Goal: Task Accomplishment & Management: Manage account settings

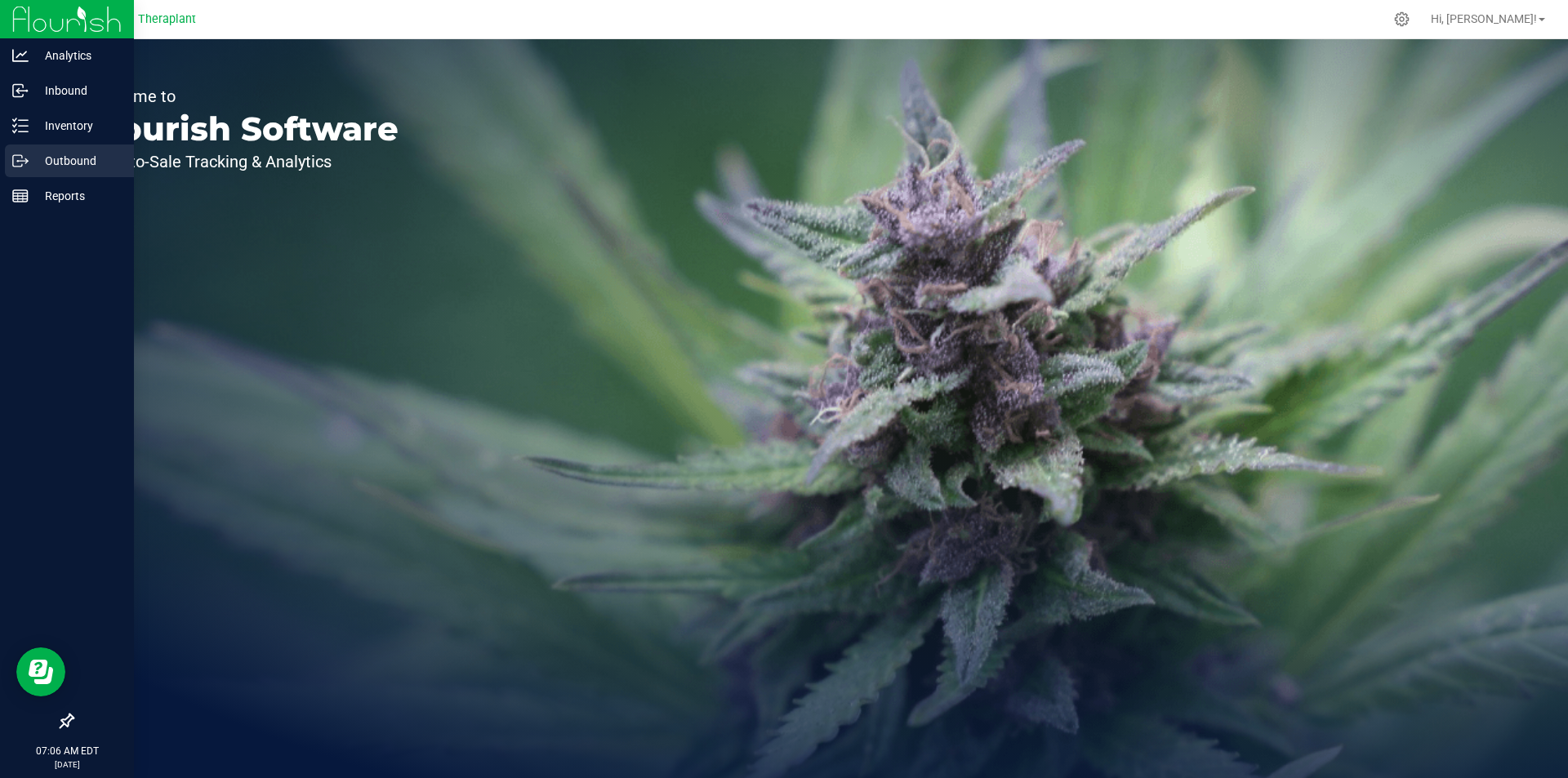
click at [24, 158] on icon at bounding box center [20, 161] width 17 height 17
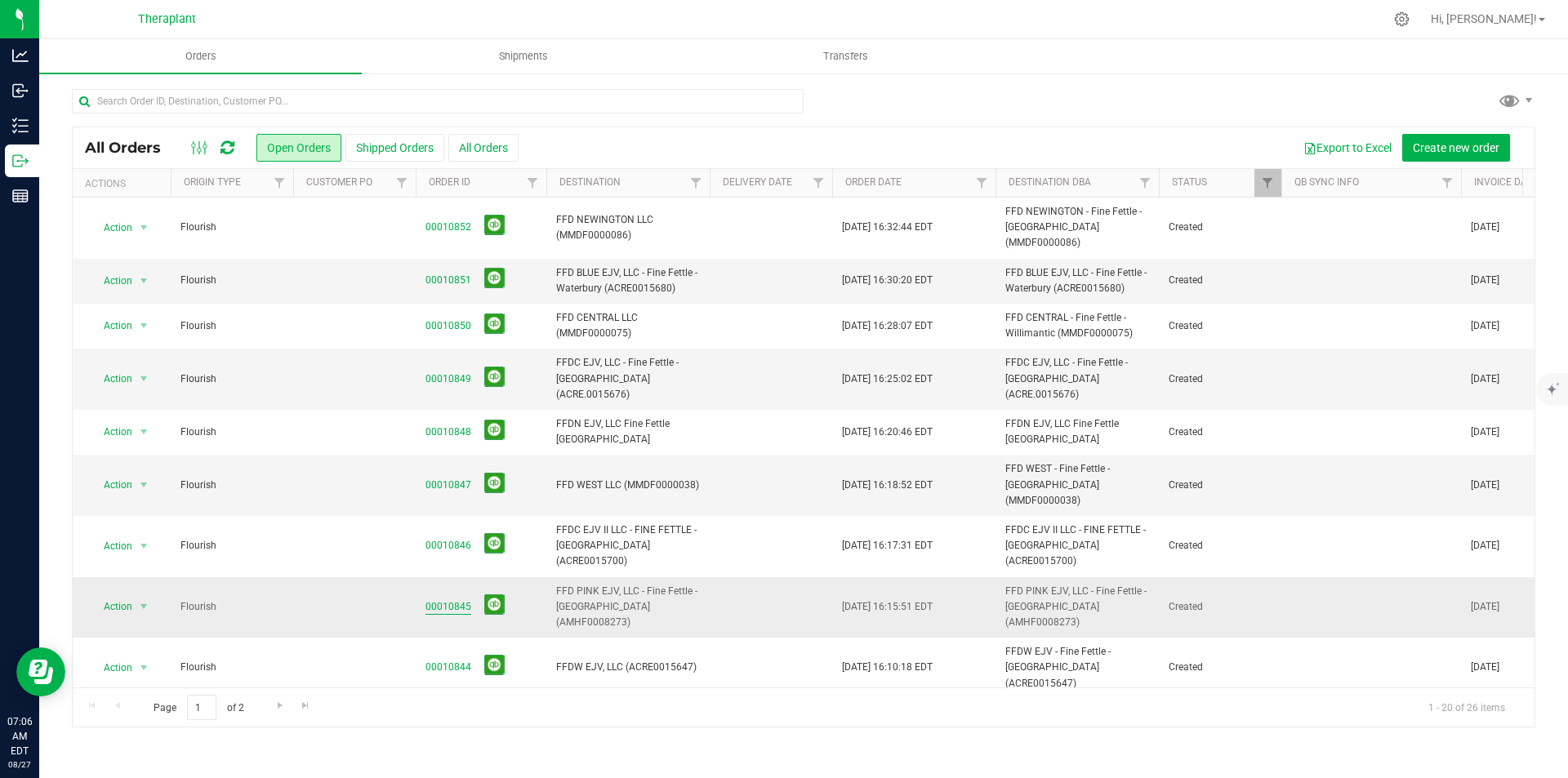
click at [454, 599] on link "00010845" at bounding box center [447, 607] width 45 height 16
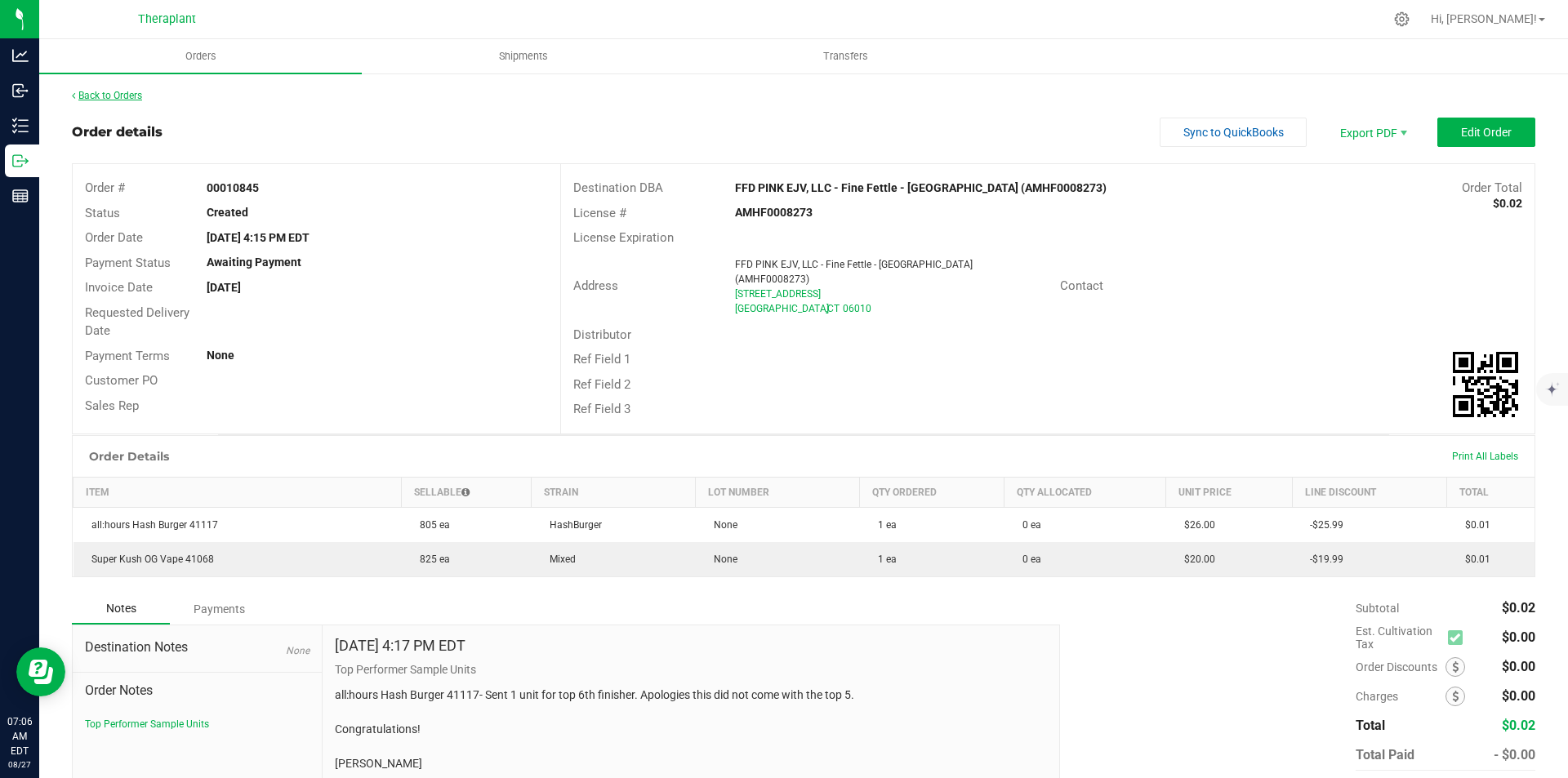
click at [109, 99] on link "Back to Orders" at bounding box center [107, 95] width 70 height 11
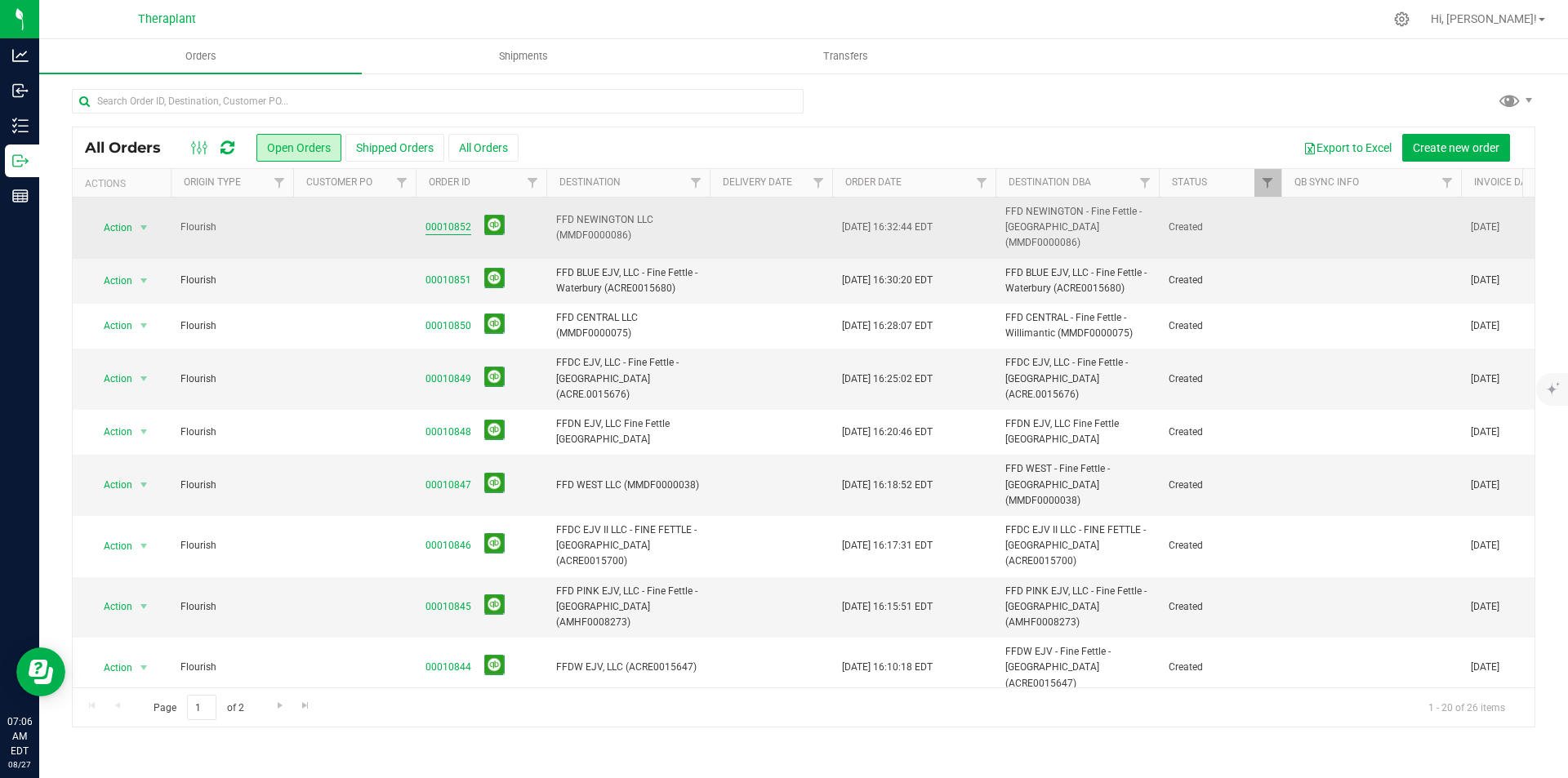
click at [440, 220] on link "00010852" at bounding box center [447, 227] width 45 height 16
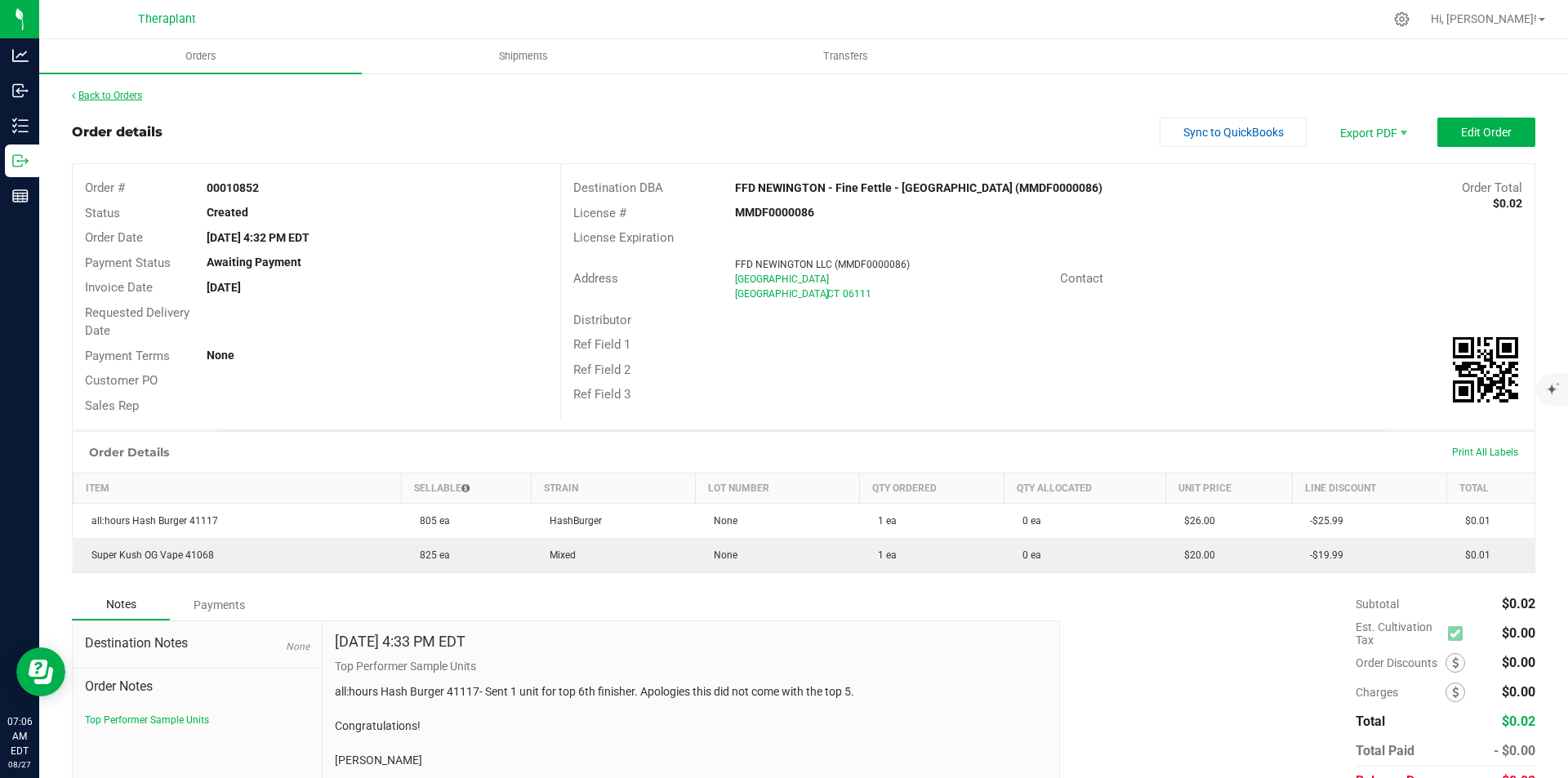
click at [112, 100] on link "Back to Orders" at bounding box center [107, 95] width 70 height 11
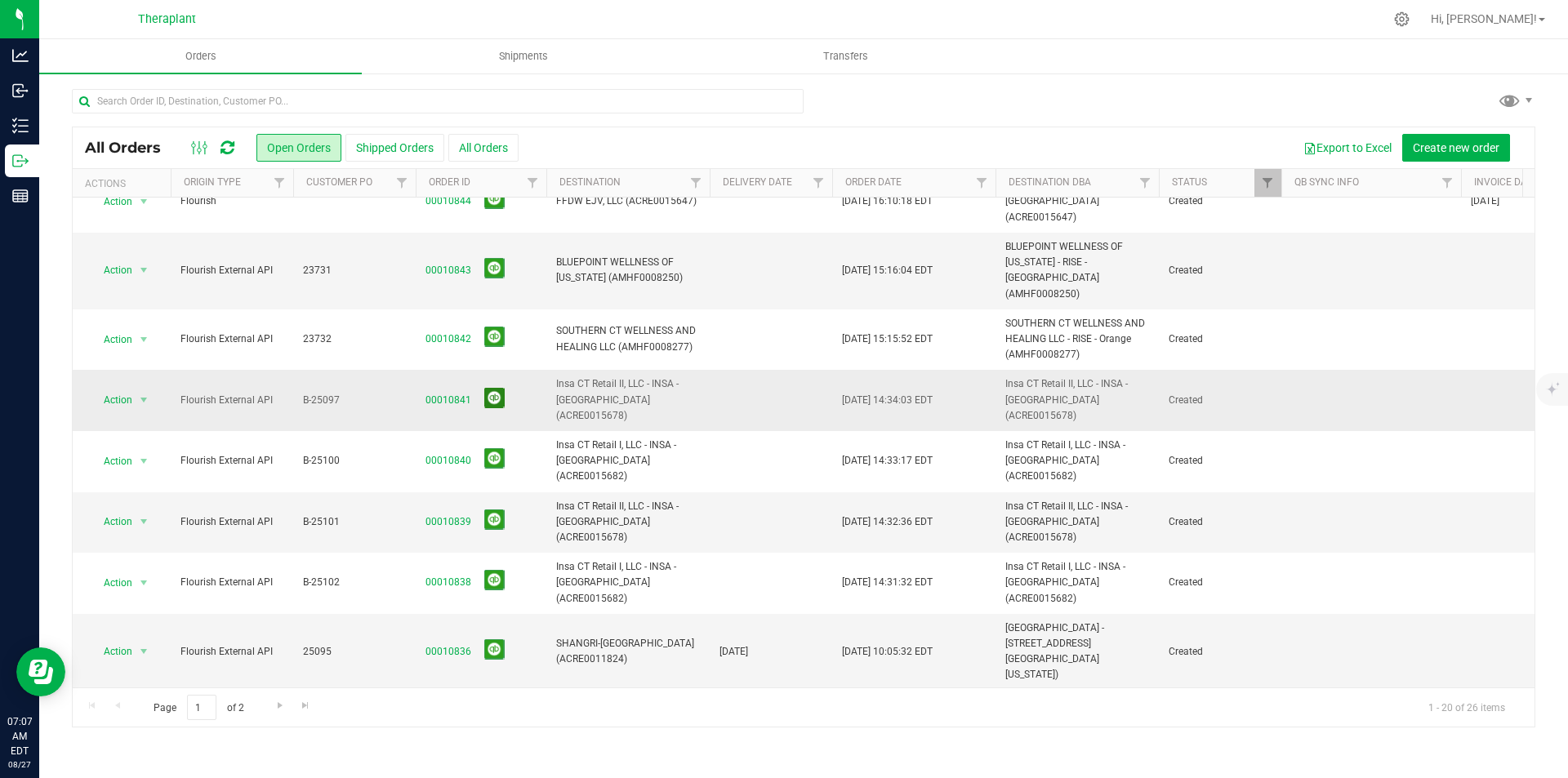
scroll to position [490, 0]
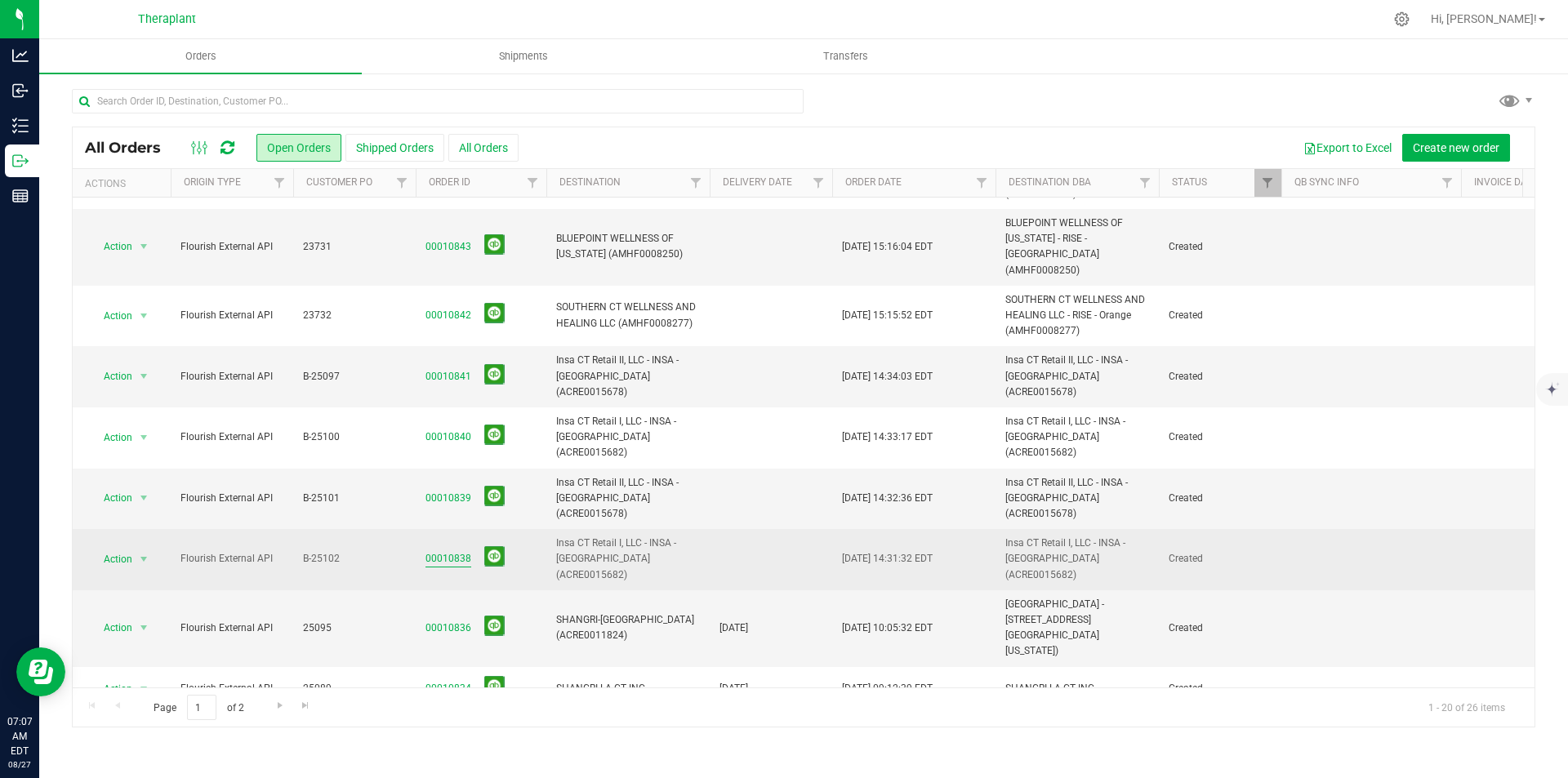
click at [448, 551] on link "00010838" at bounding box center [447, 558] width 45 height 16
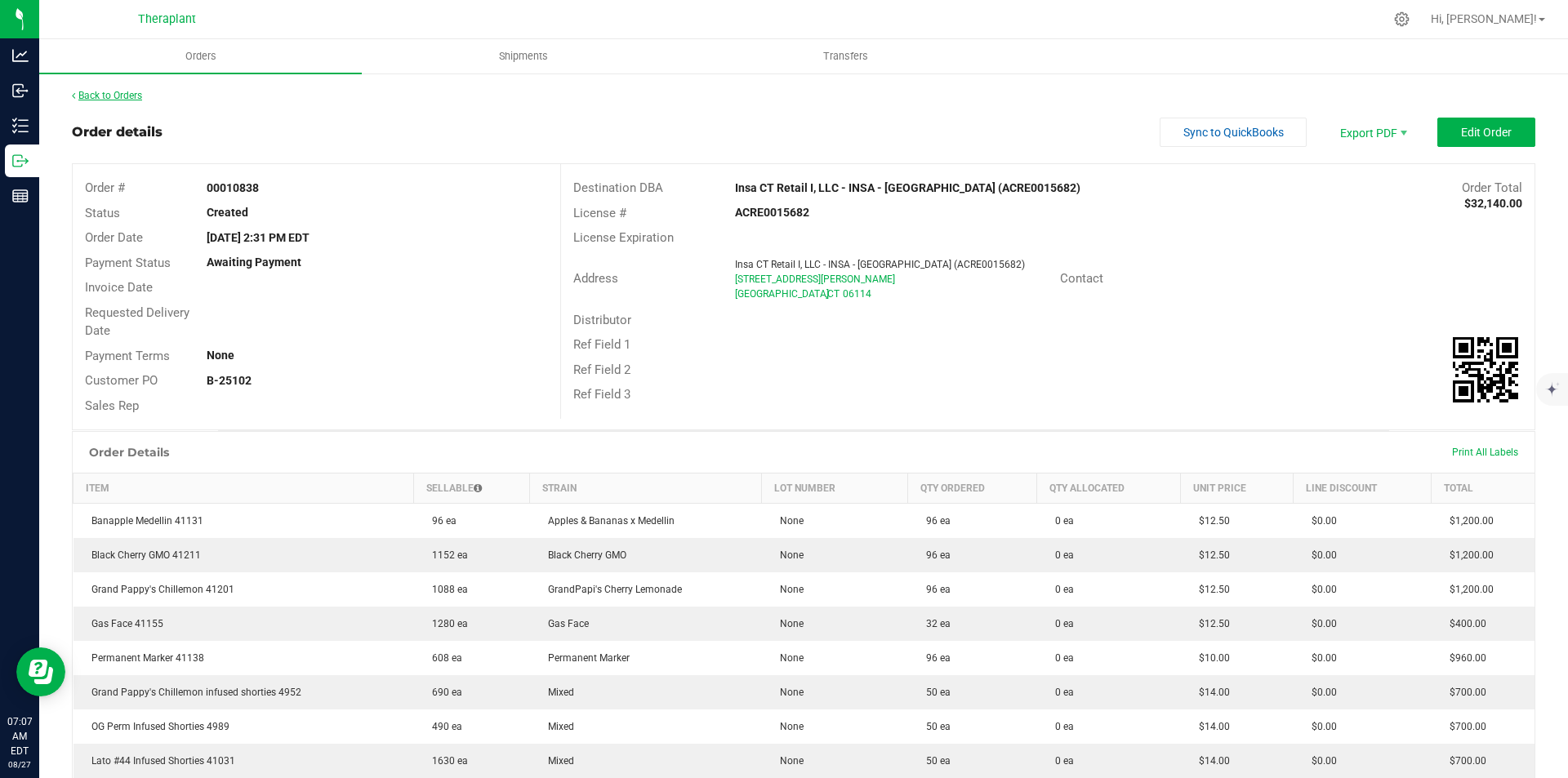
click at [86, 90] on link "Back to Orders" at bounding box center [107, 95] width 70 height 11
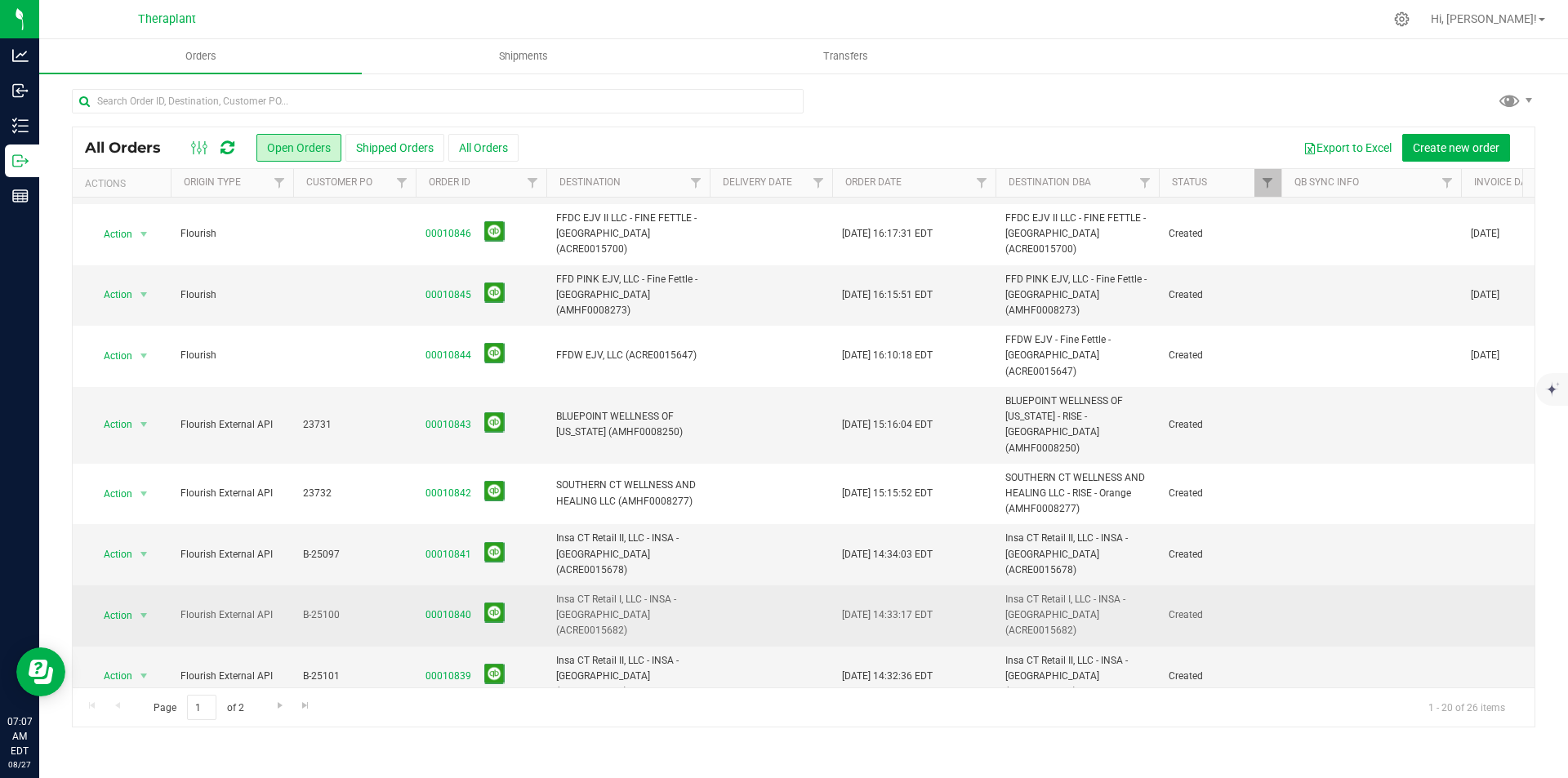
scroll to position [327, 0]
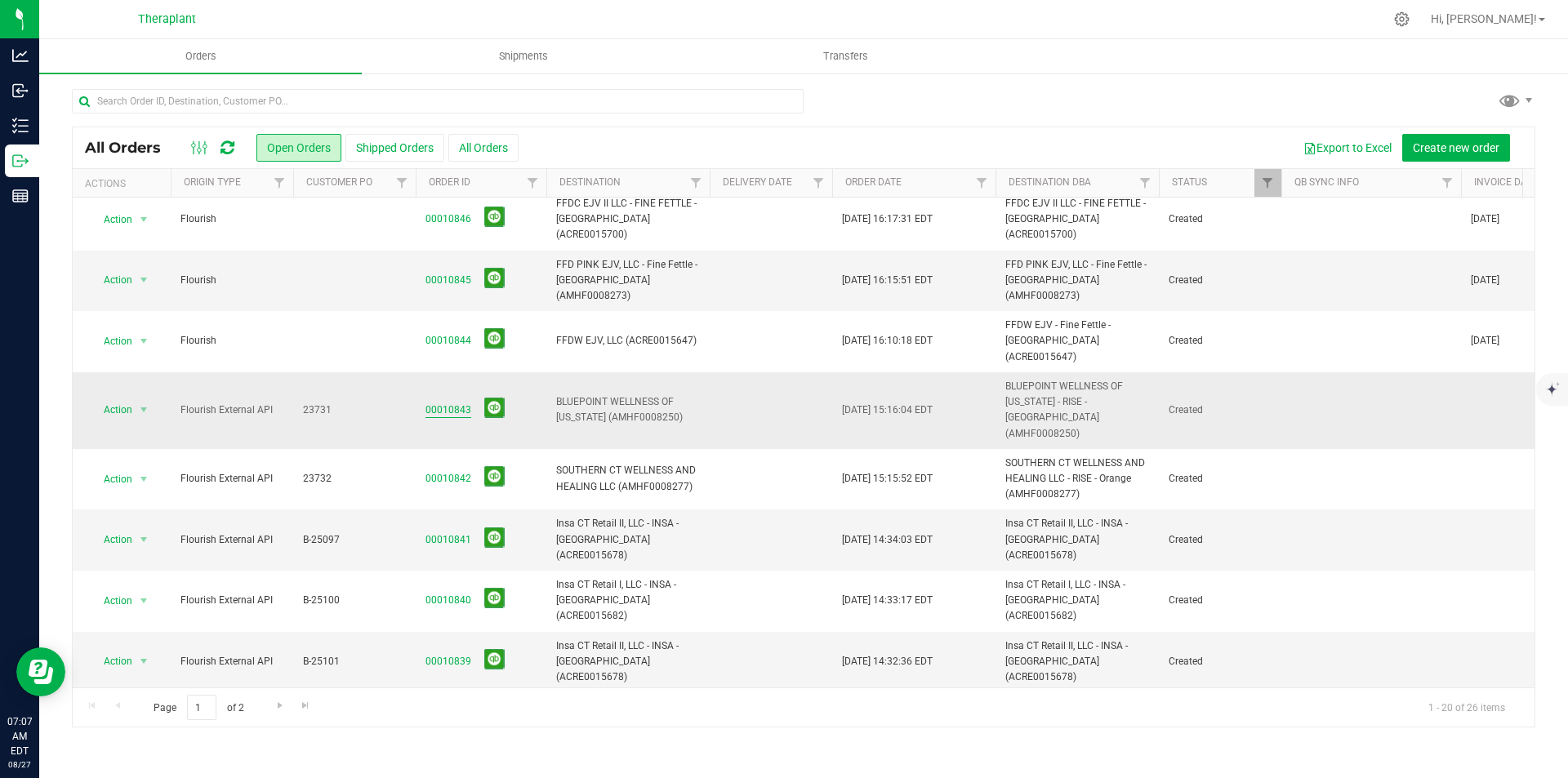
click at [435, 403] on link "00010843" at bounding box center [447, 410] width 45 height 16
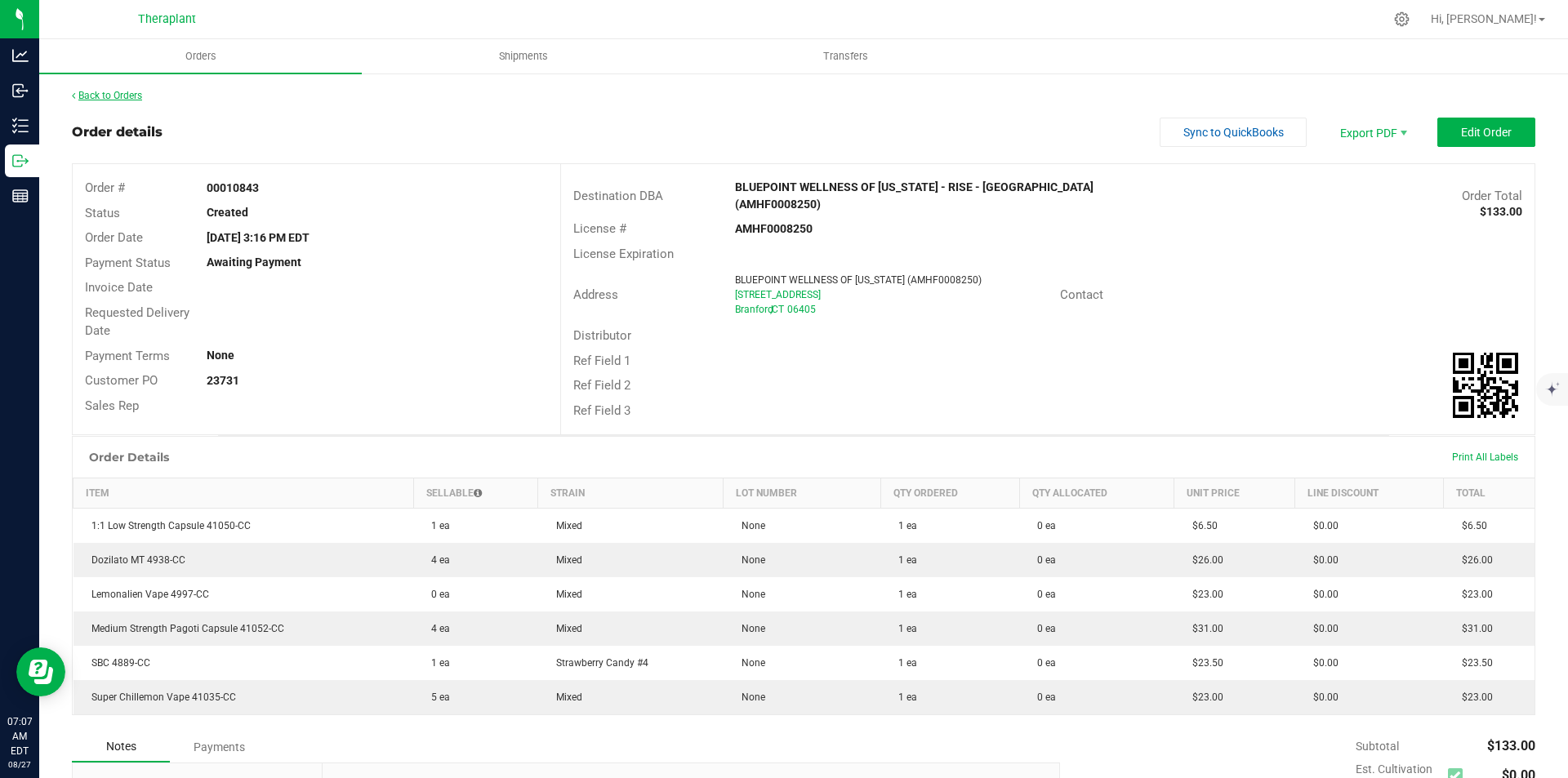
click at [119, 95] on link "Back to Orders" at bounding box center [107, 95] width 70 height 11
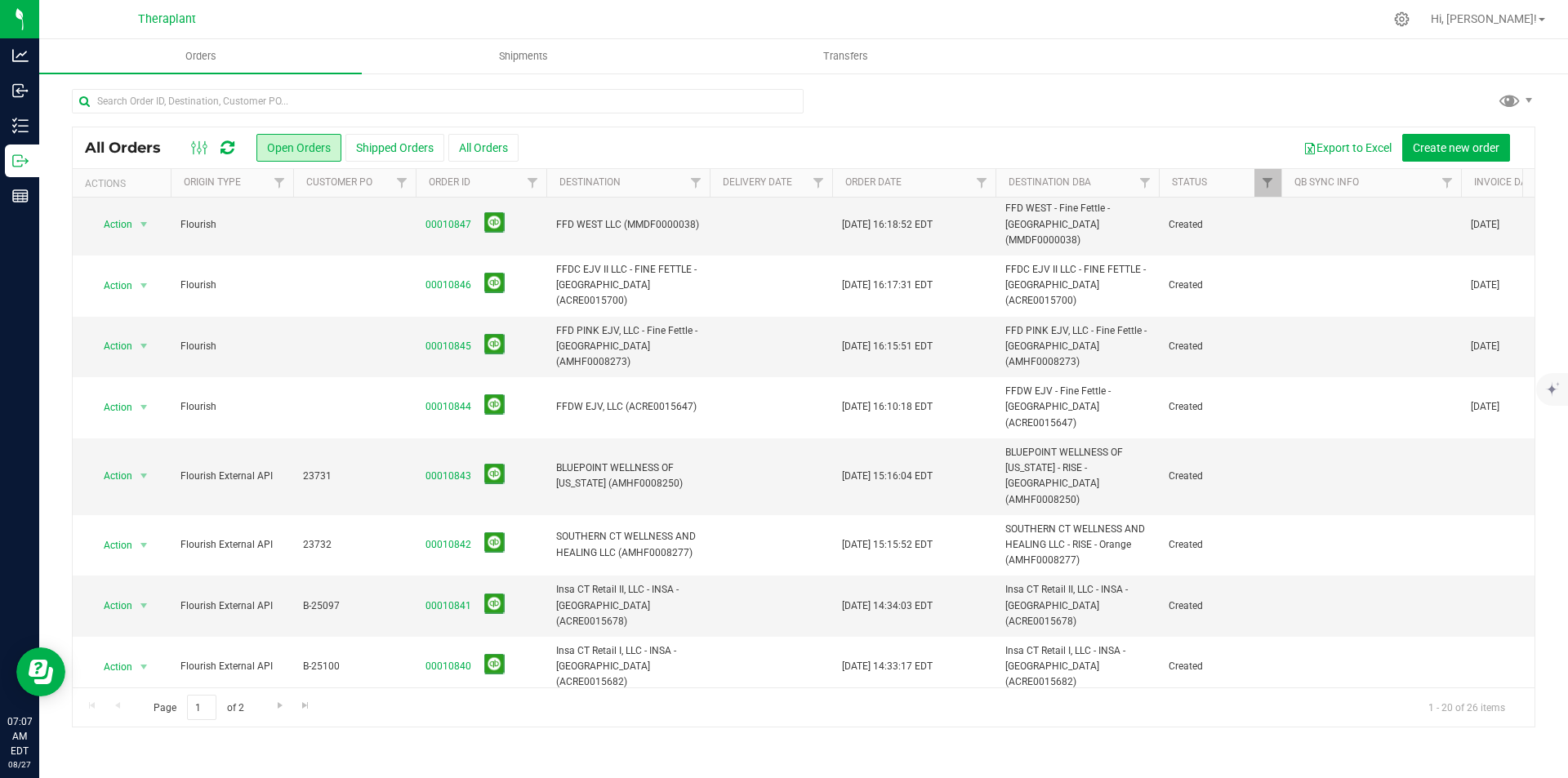
scroll to position [163, 0]
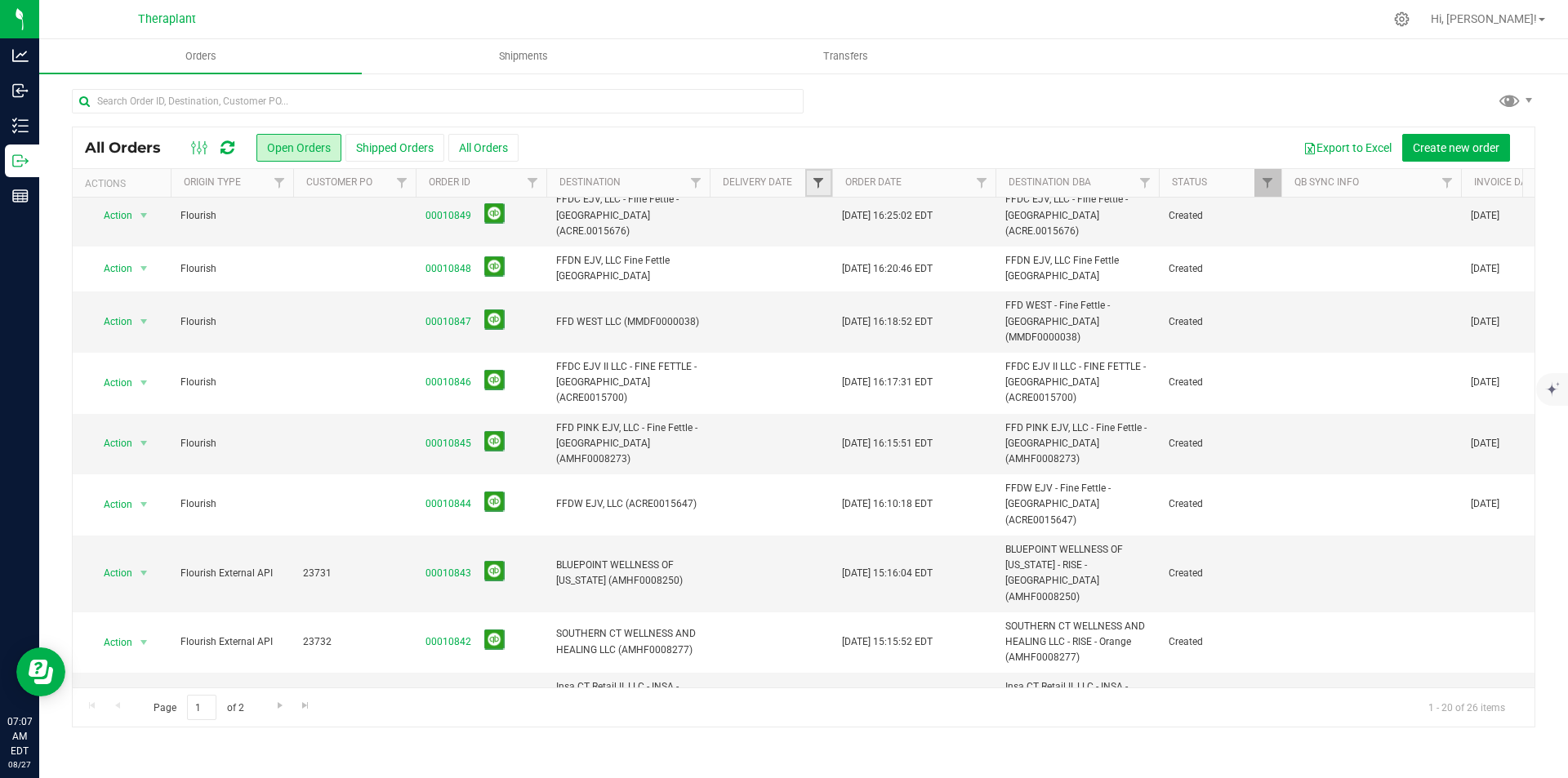
click at [822, 183] on span "Filter" at bounding box center [818, 182] width 13 height 13
click at [974, 275] on span "select" at bounding box center [970, 282] width 13 height 13
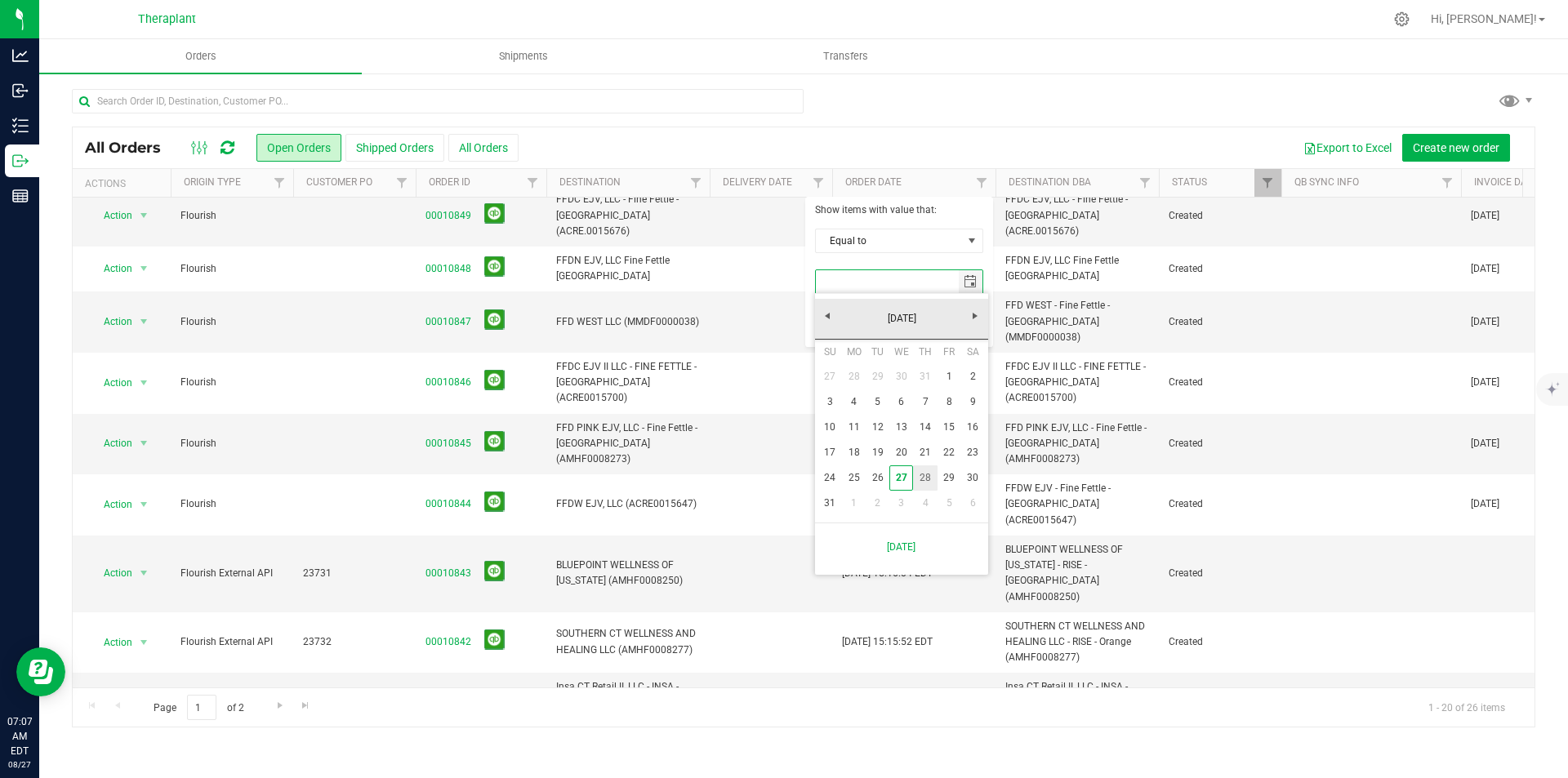
click at [930, 473] on link "28" at bounding box center [925, 478] width 24 height 25
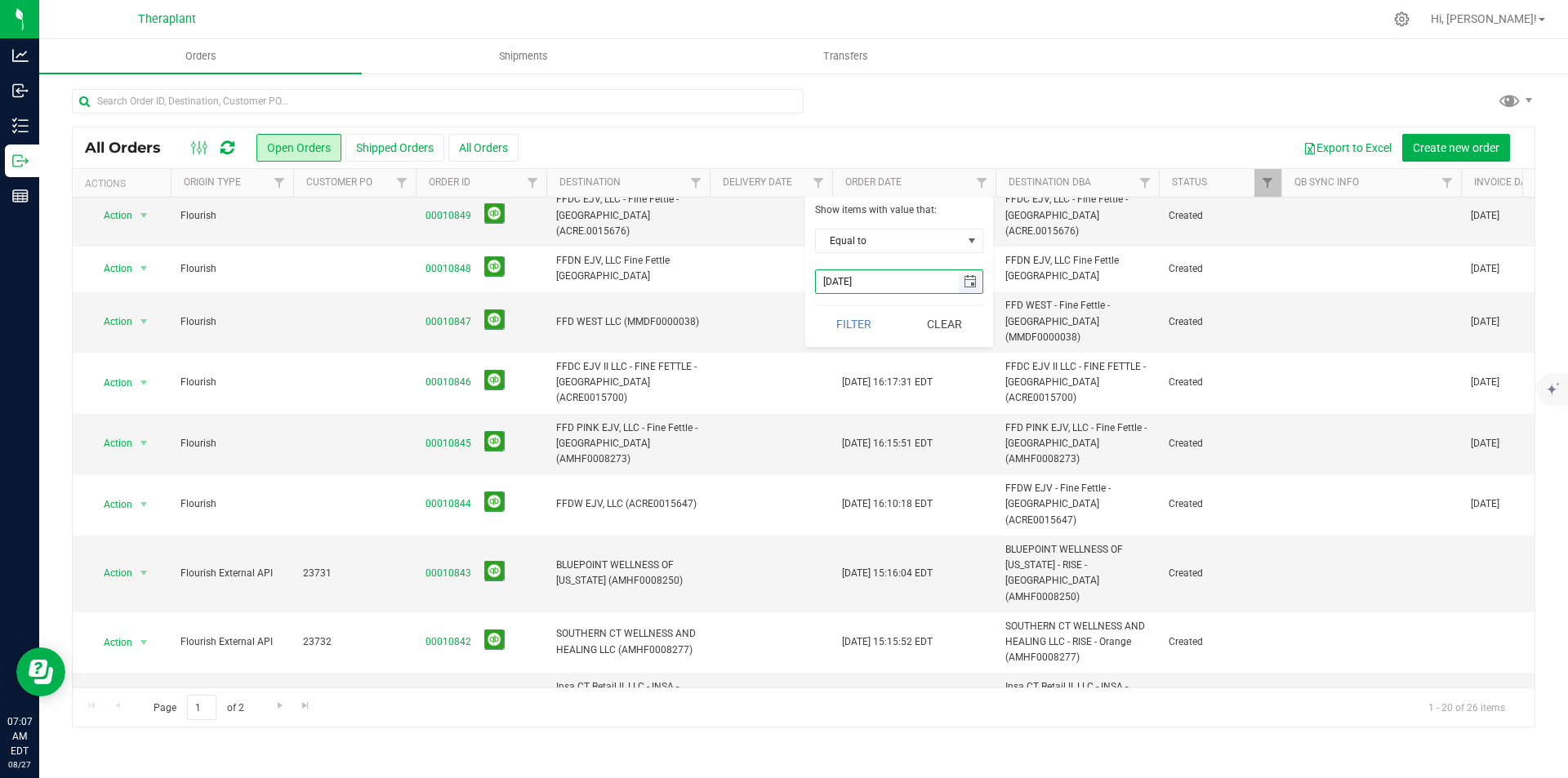
click at [978, 276] on span "select" at bounding box center [971, 282] width 24 height 23
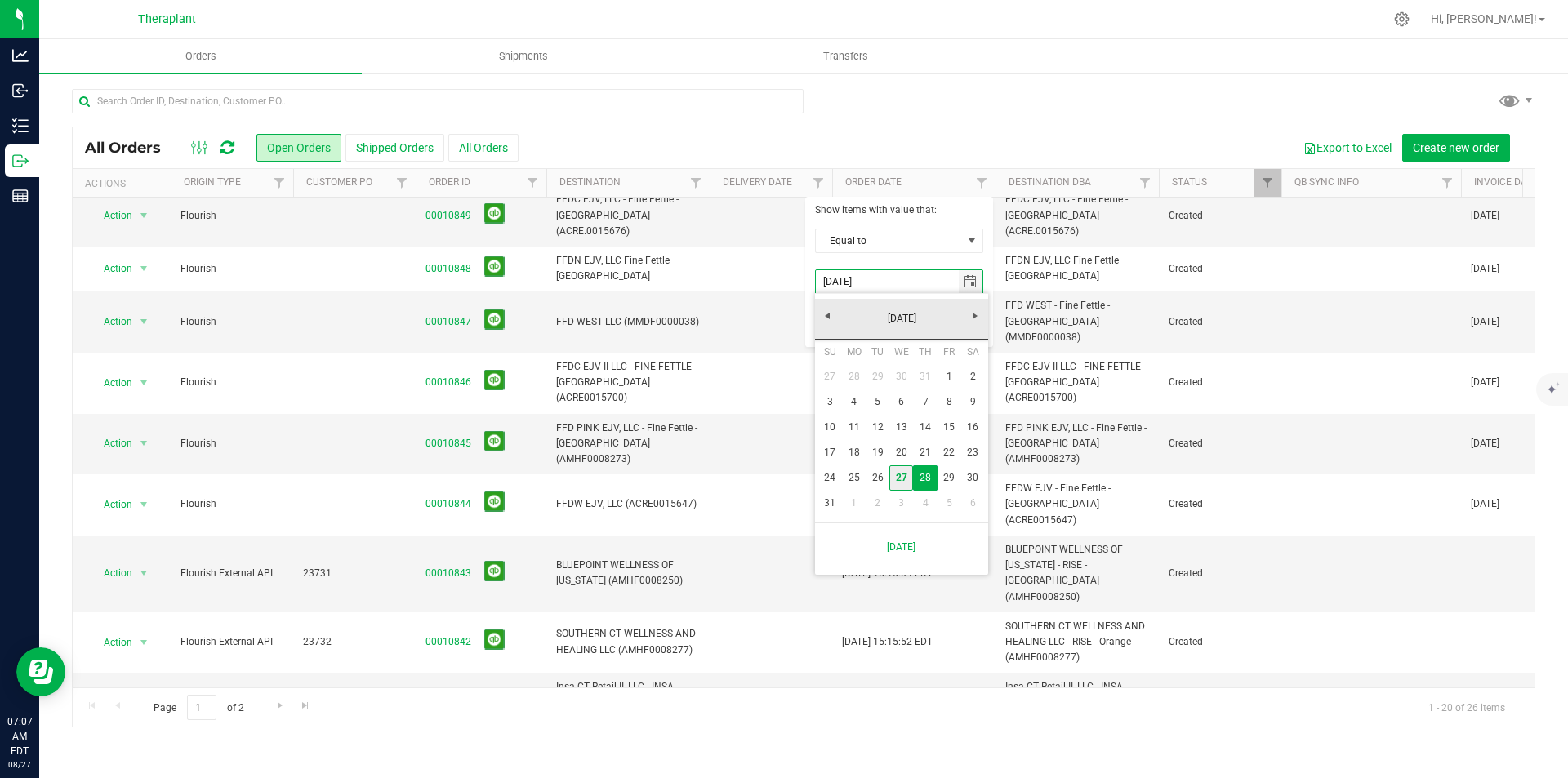
click at [904, 473] on link "27" at bounding box center [901, 478] width 24 height 25
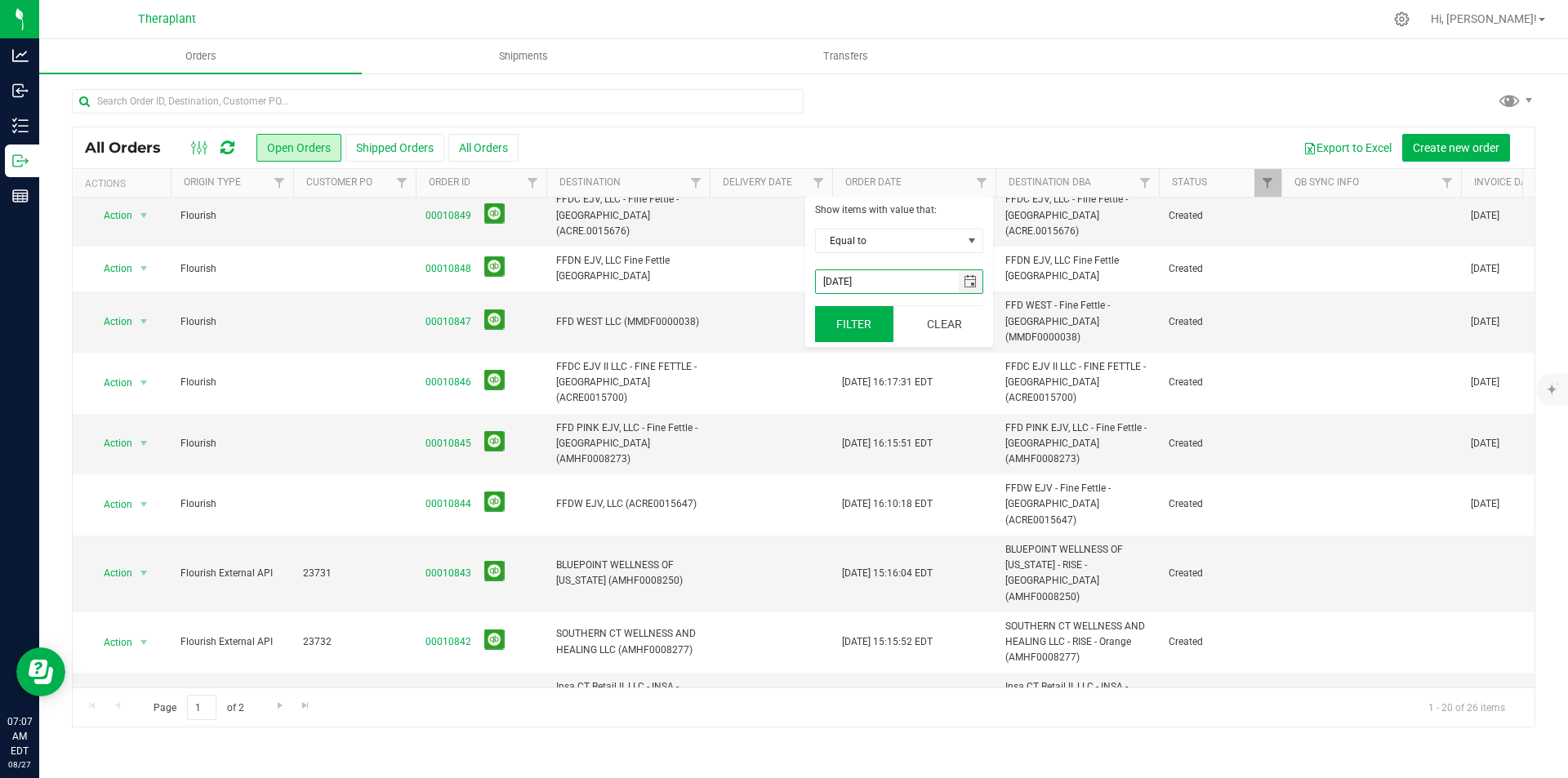
click at [871, 335] on button "Filter" at bounding box center [854, 324] width 79 height 36
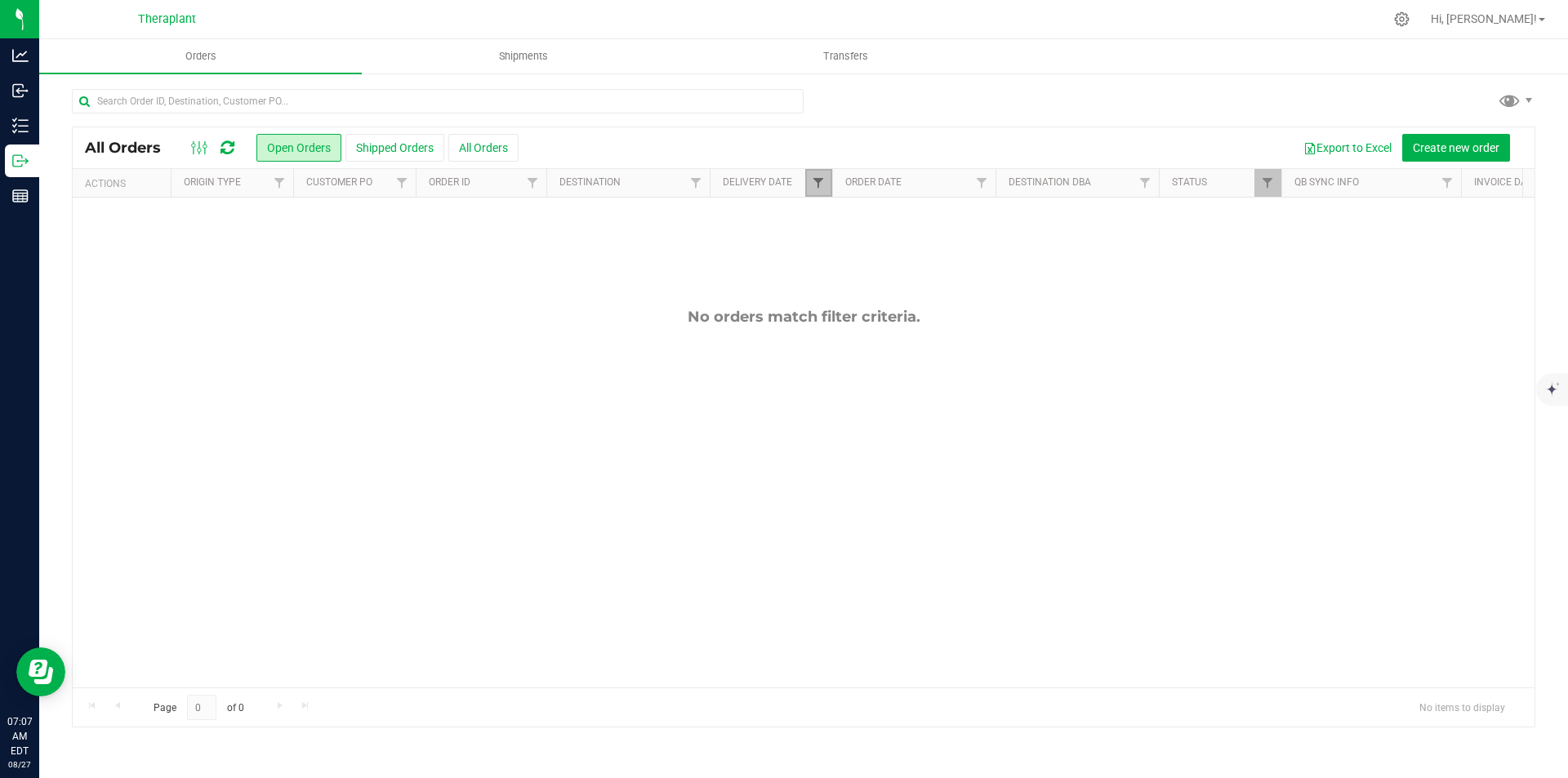
click at [822, 182] on span "Filter" at bounding box center [818, 182] width 13 height 13
click at [972, 280] on span "select" at bounding box center [970, 282] width 13 height 13
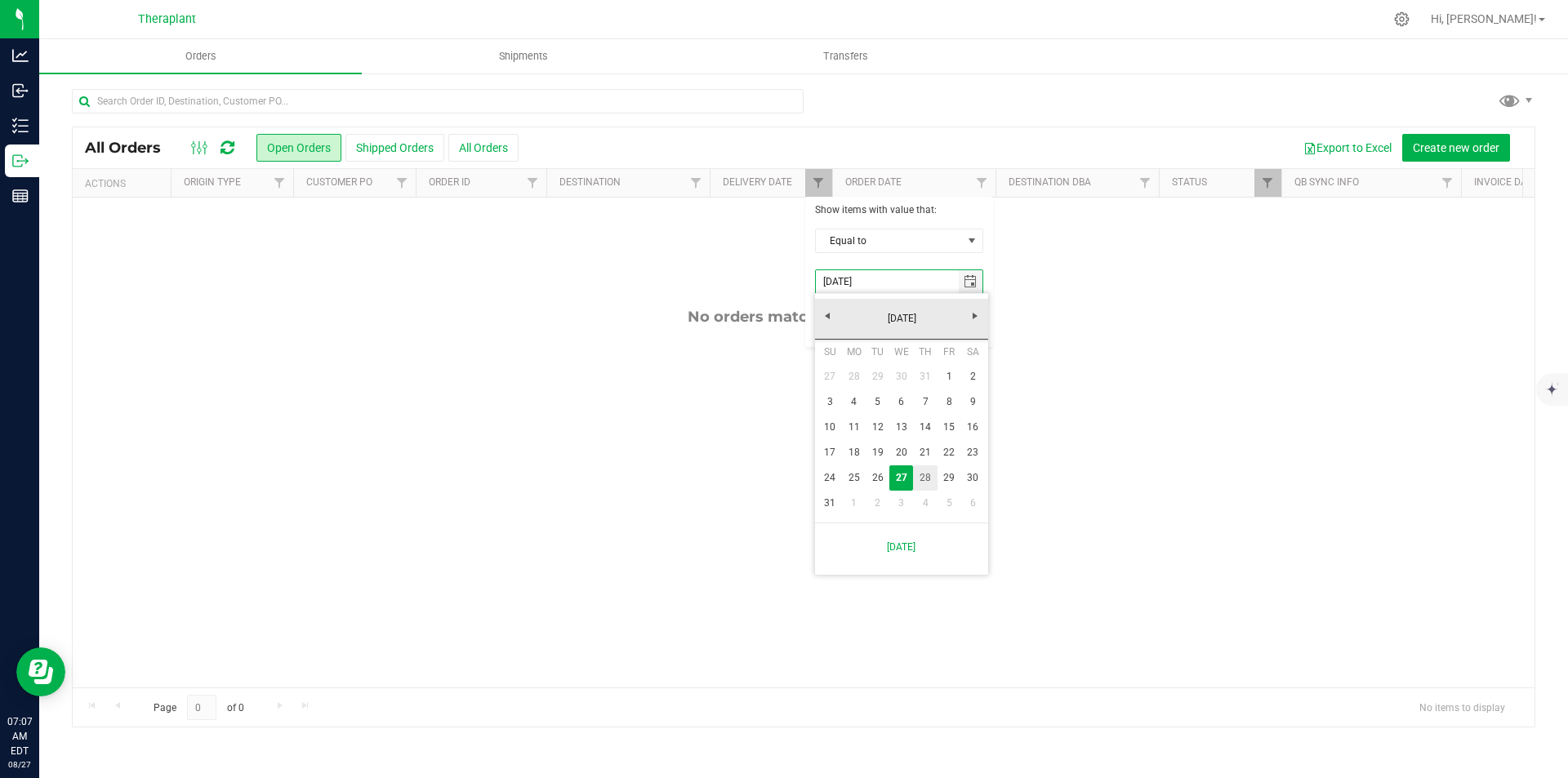
click at [924, 481] on link "28" at bounding box center [925, 478] width 24 height 25
type input "[DATE]"
click at [862, 328] on button "Filter" at bounding box center [854, 324] width 79 height 36
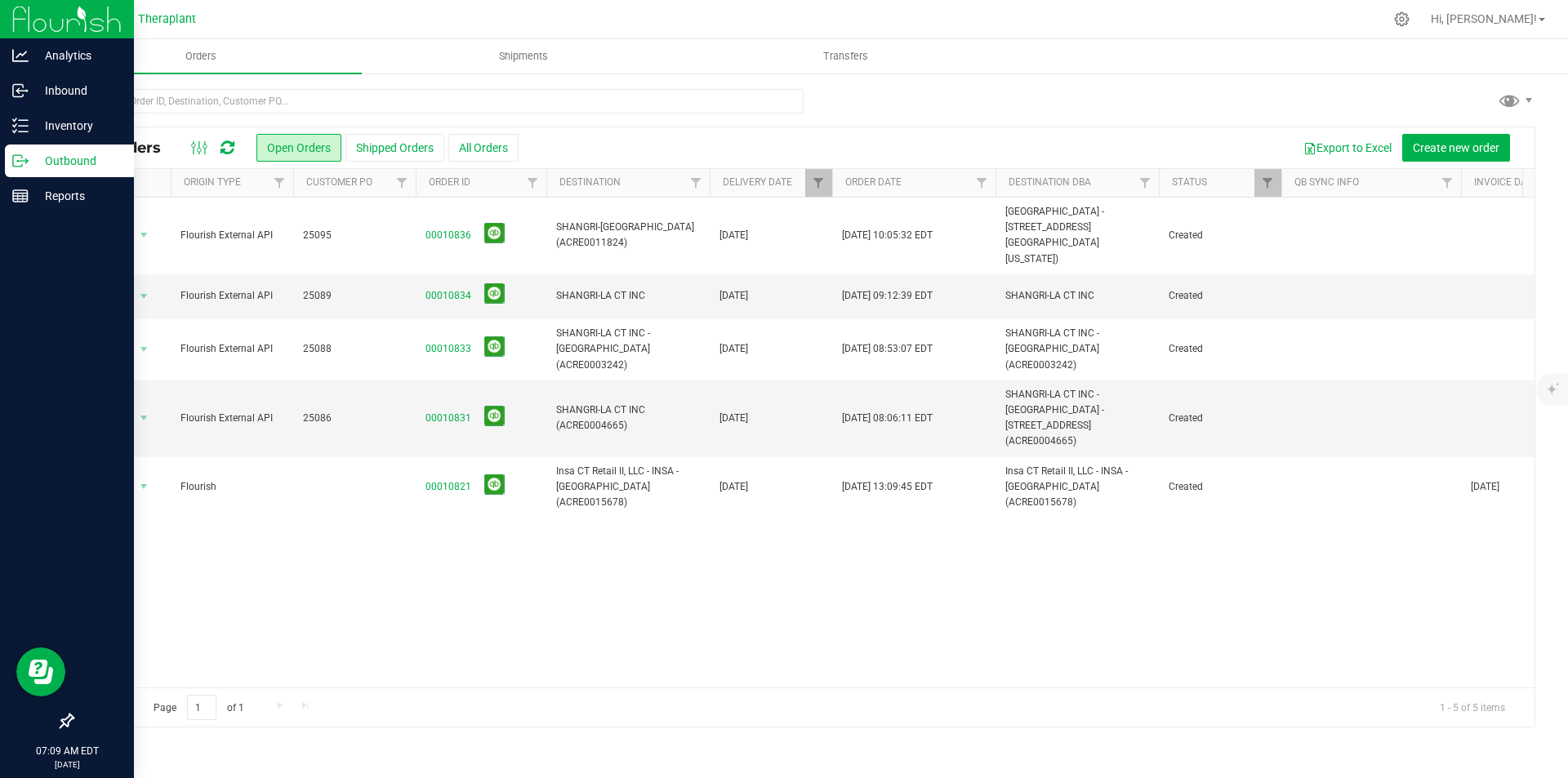
click at [19, 152] on div "Outbound" at bounding box center [69, 160] width 129 height 32
click at [70, 160] on p "Outbound" at bounding box center [78, 160] width 98 height 19
click at [12, 17] on img at bounding box center [67, 19] width 109 height 38
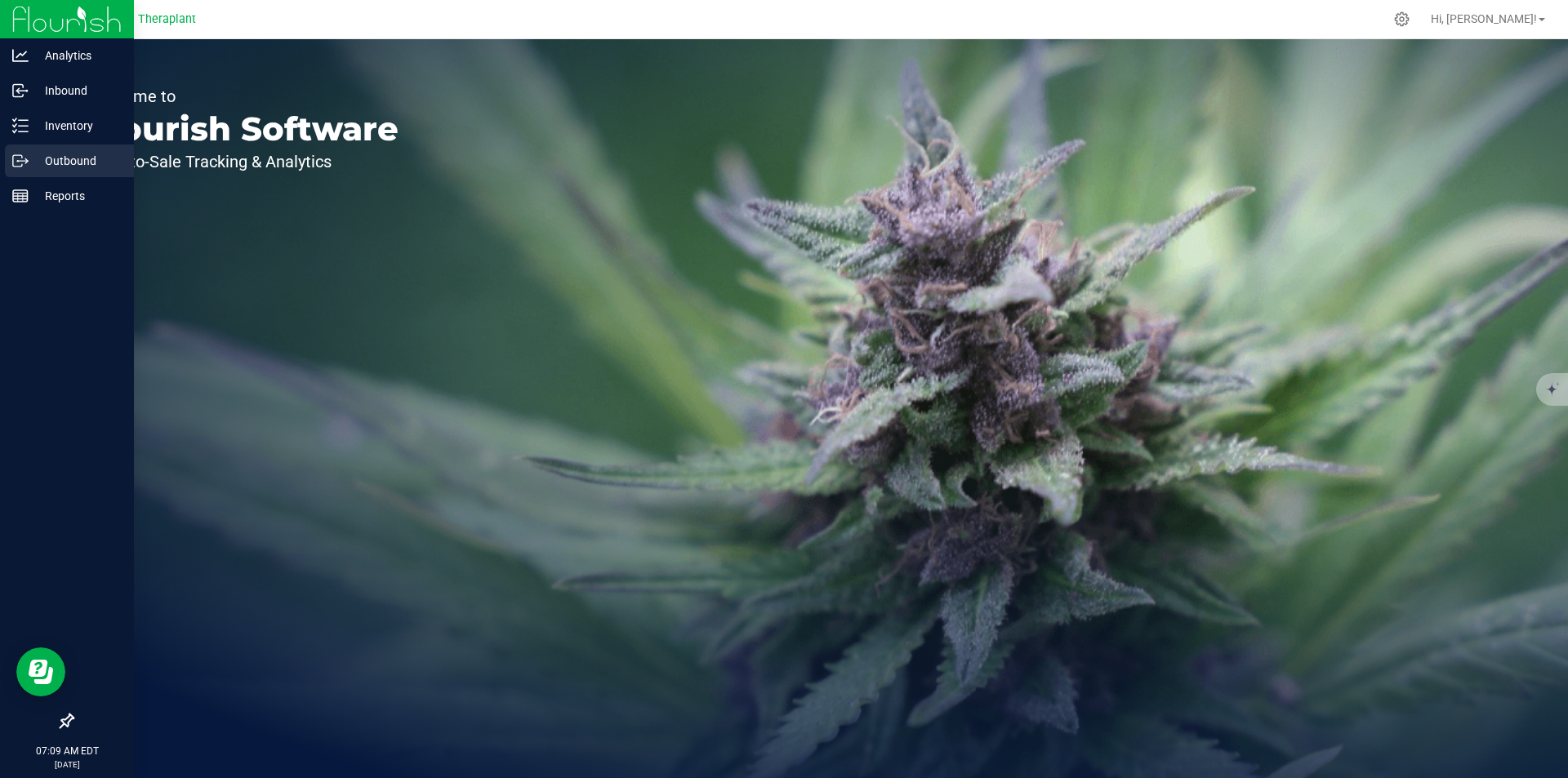
click at [62, 151] on p "Outbound" at bounding box center [78, 160] width 98 height 19
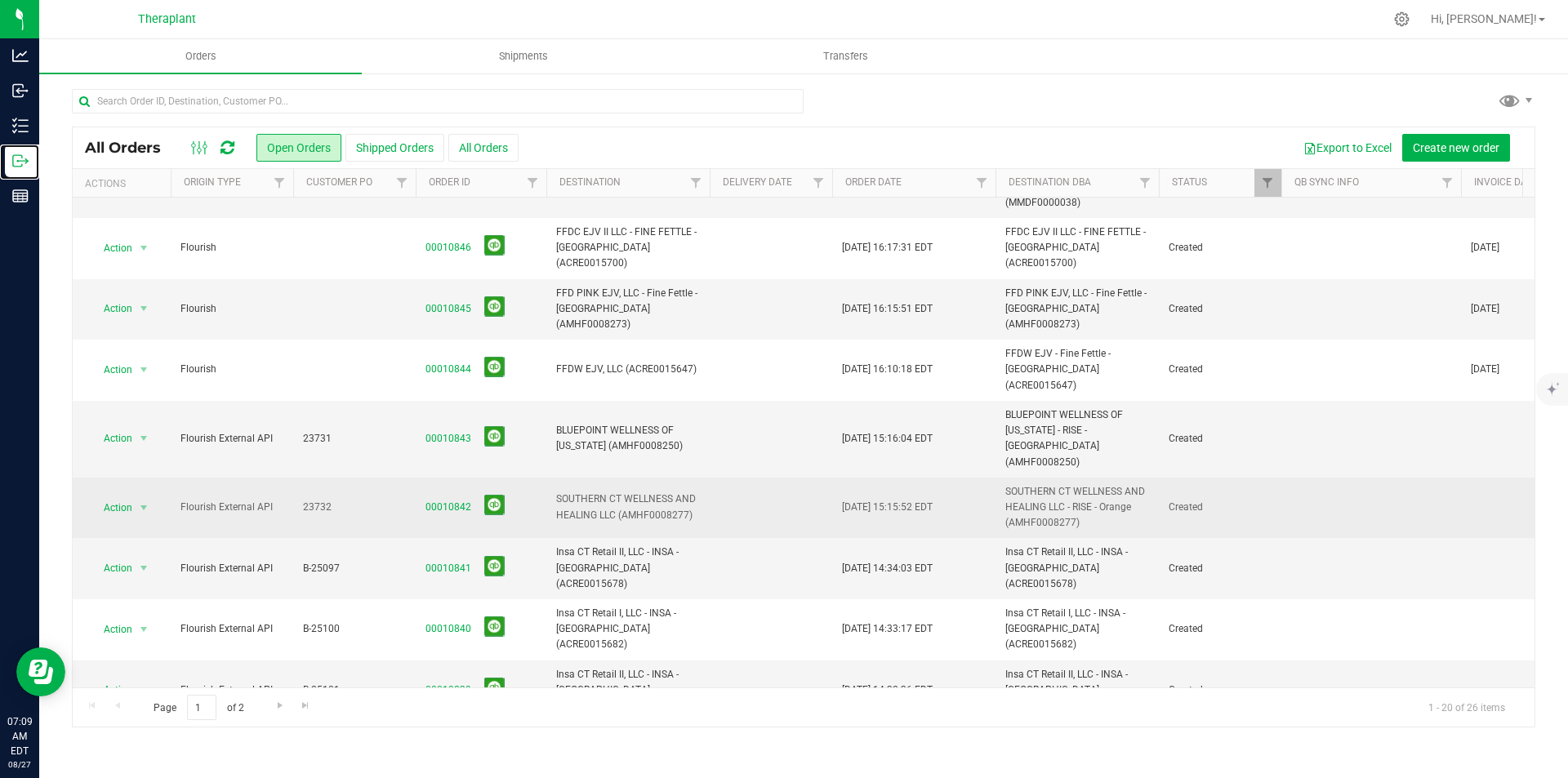
scroll to position [327, 0]
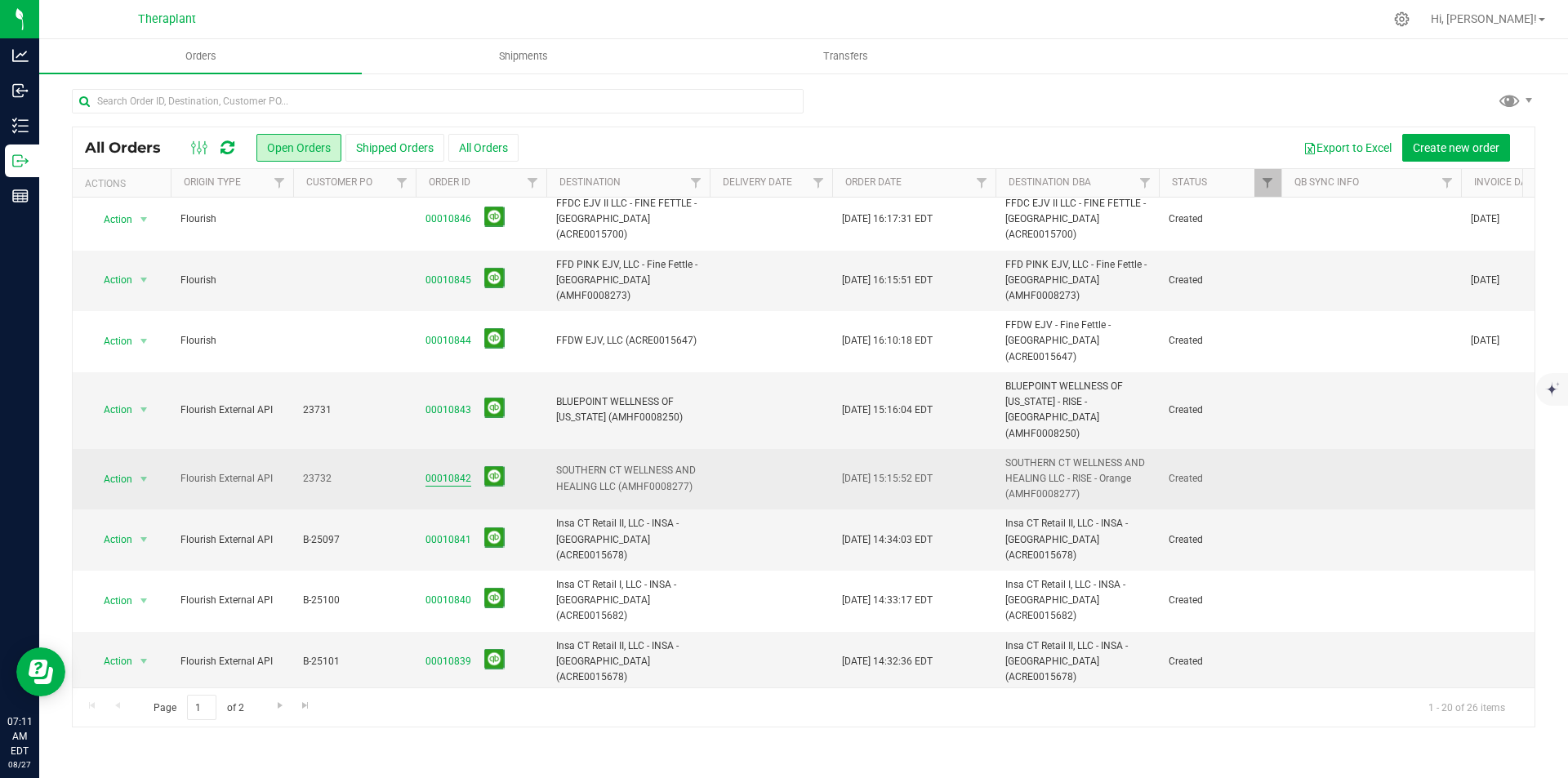
click at [459, 471] on link "00010842" at bounding box center [447, 479] width 45 height 16
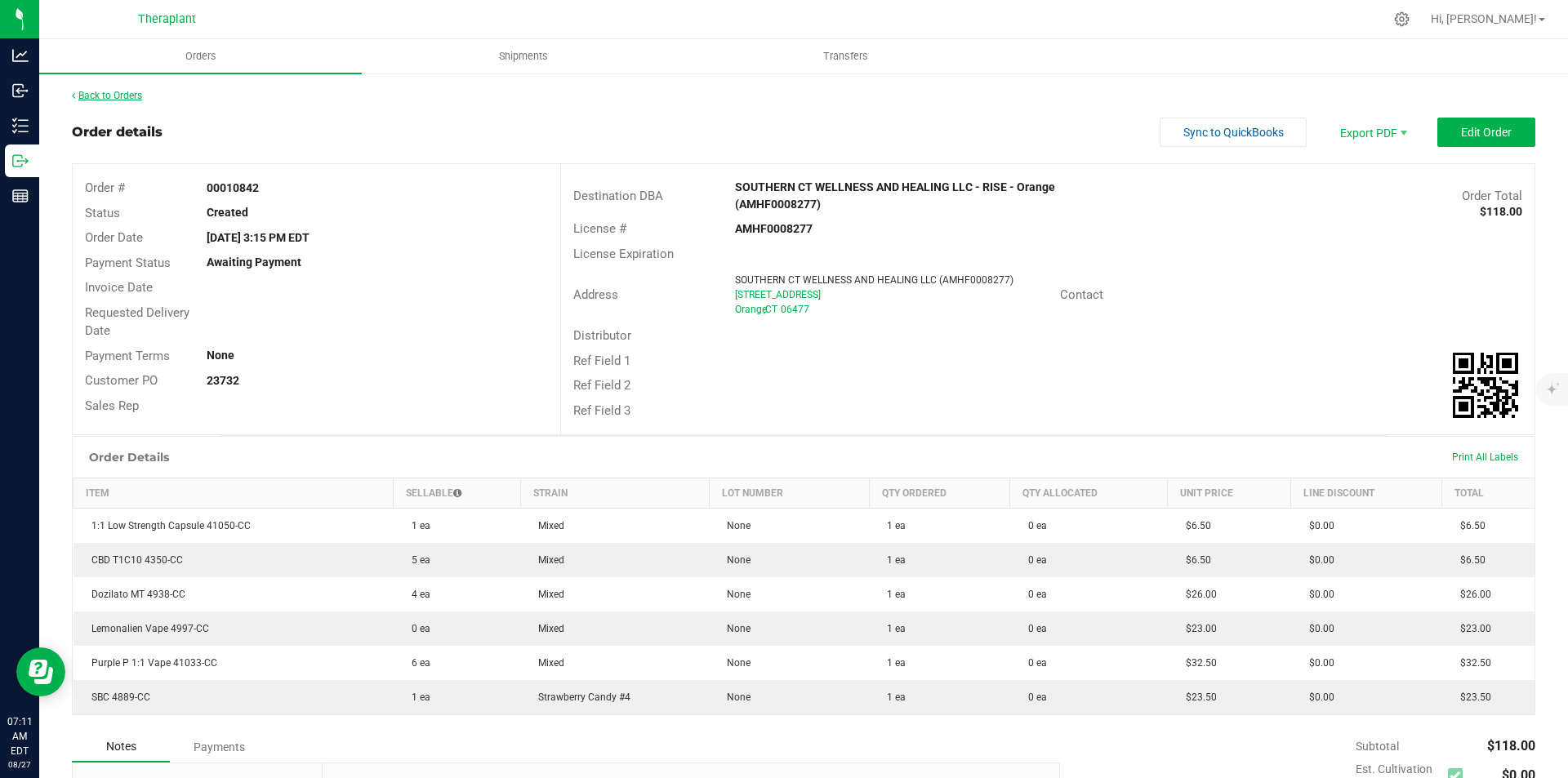
click at [120, 94] on link "Back to Orders" at bounding box center [107, 95] width 70 height 11
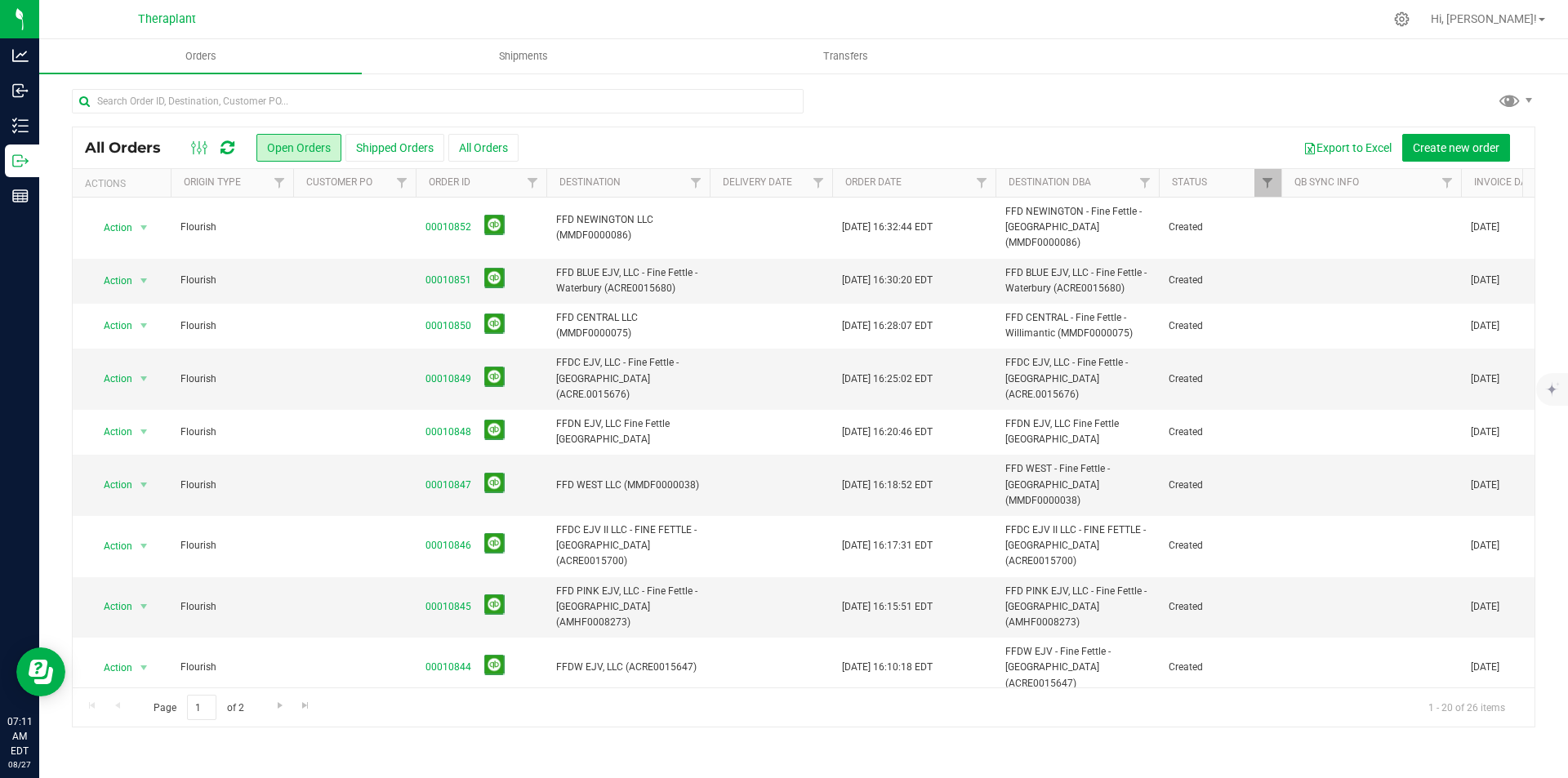
scroll to position [327, 0]
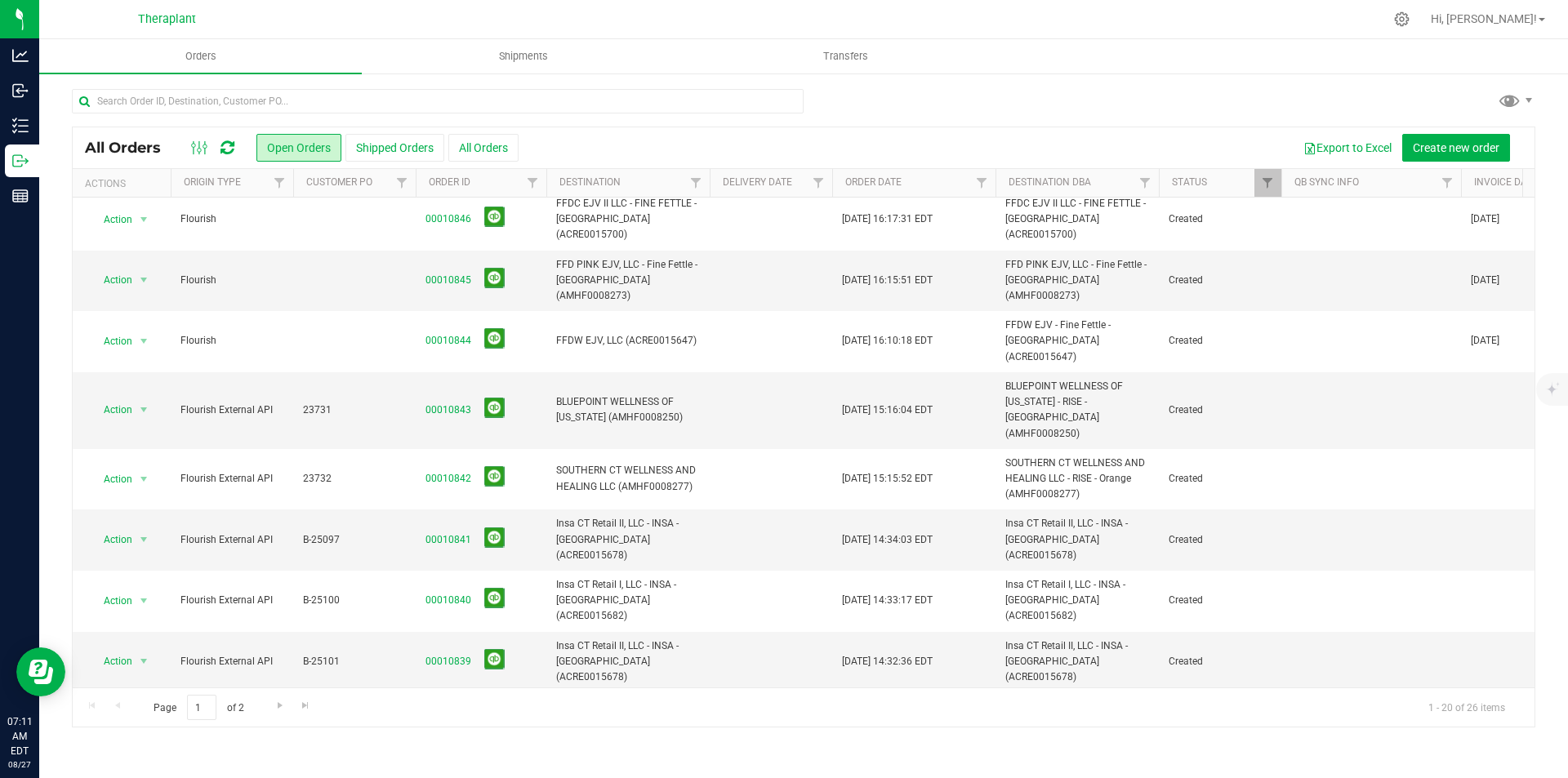
click at [454, 715] on link "00010838" at bounding box center [447, 722] width 45 height 16
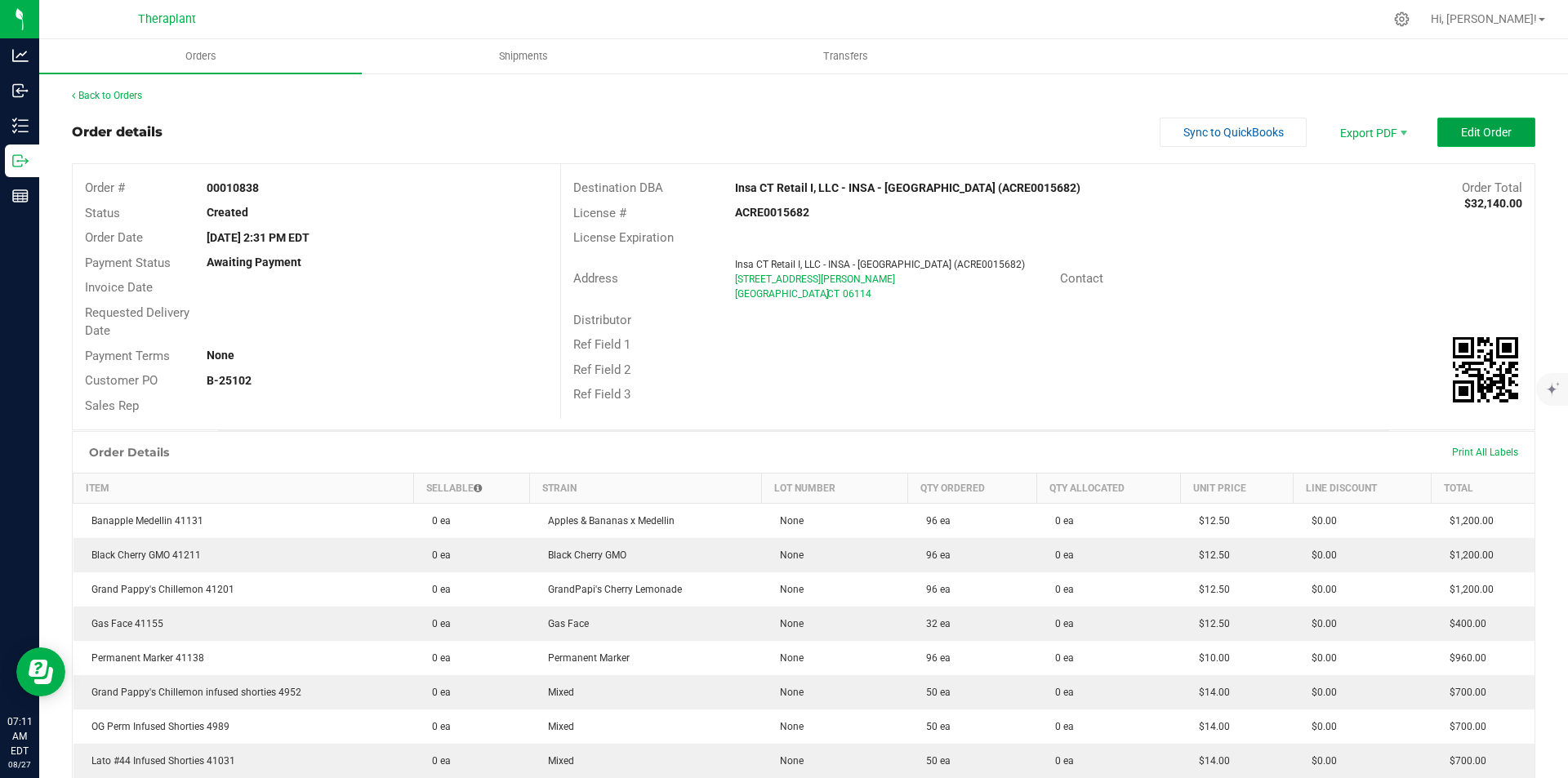
click at [1461, 134] on span "Edit Order" at bounding box center [1486, 132] width 51 height 13
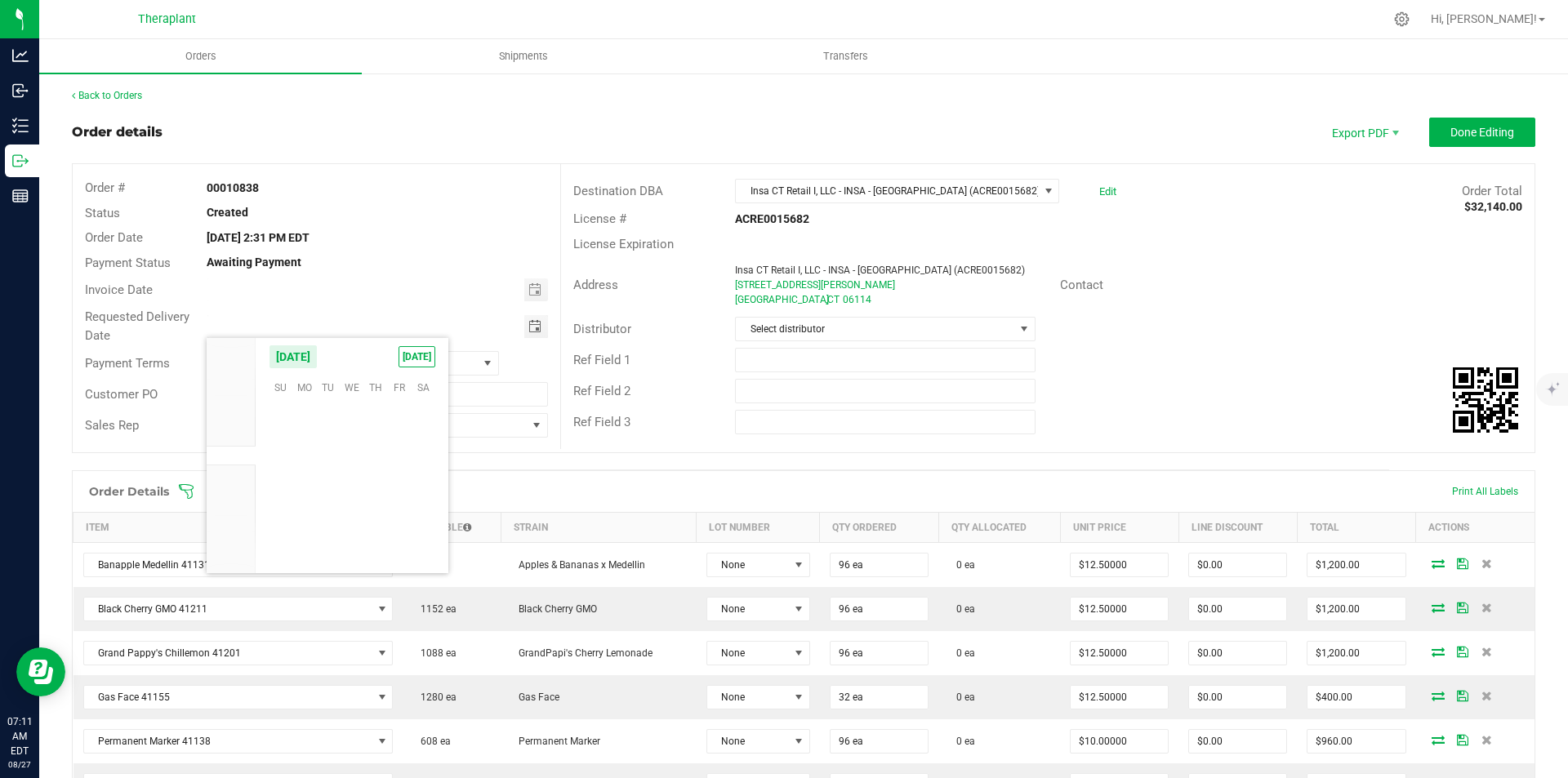
scroll to position [264672, 0]
click at [372, 517] on span "28" at bounding box center [375, 512] width 24 height 25
type input "[DATE]"
click at [1453, 138] on span "Done Editing" at bounding box center [1482, 132] width 64 height 13
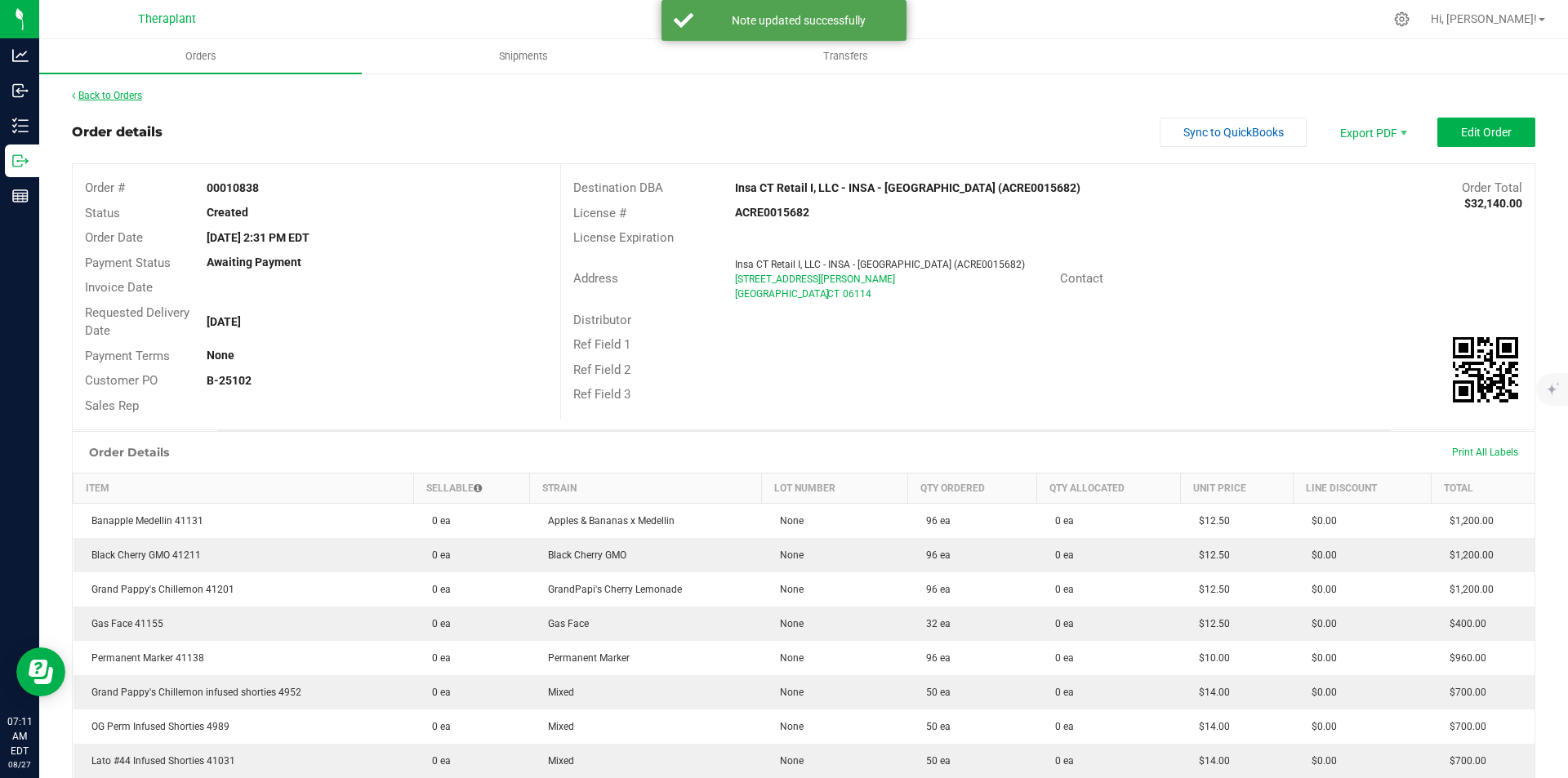
click at [121, 96] on link "Back to Orders" at bounding box center [107, 95] width 70 height 11
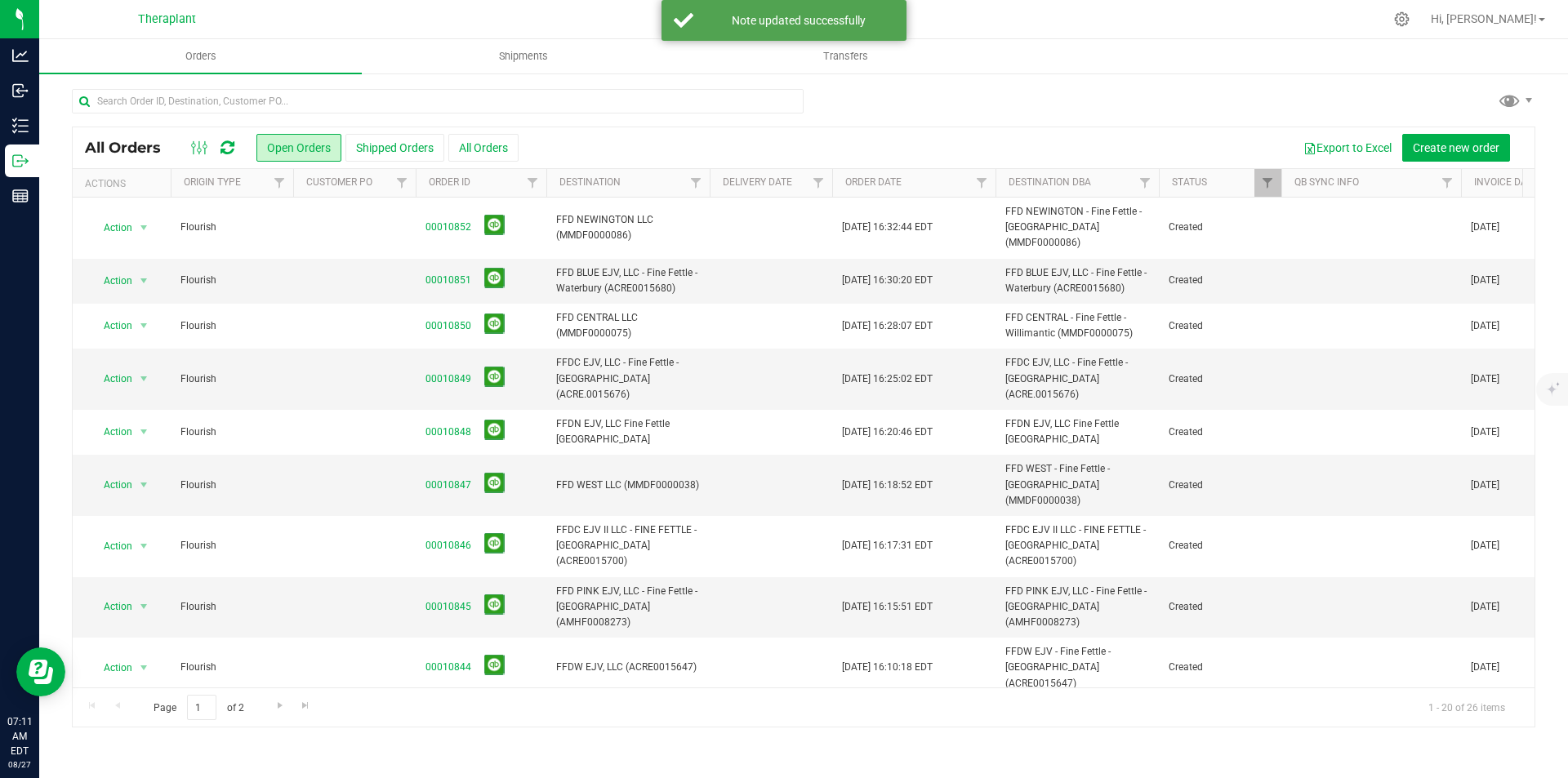
scroll to position [327, 0]
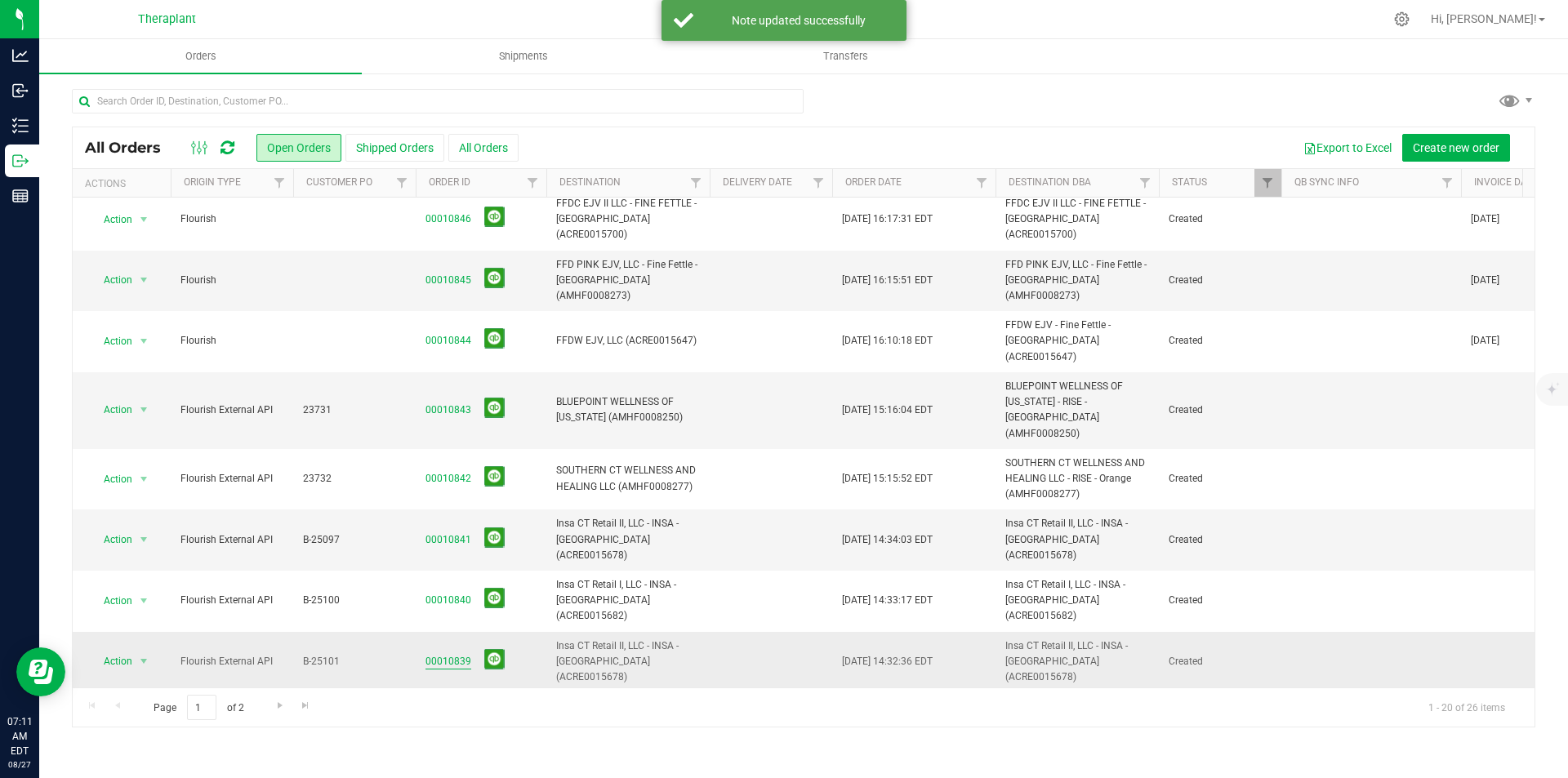
click at [459, 654] on link "00010839" at bounding box center [447, 661] width 45 height 16
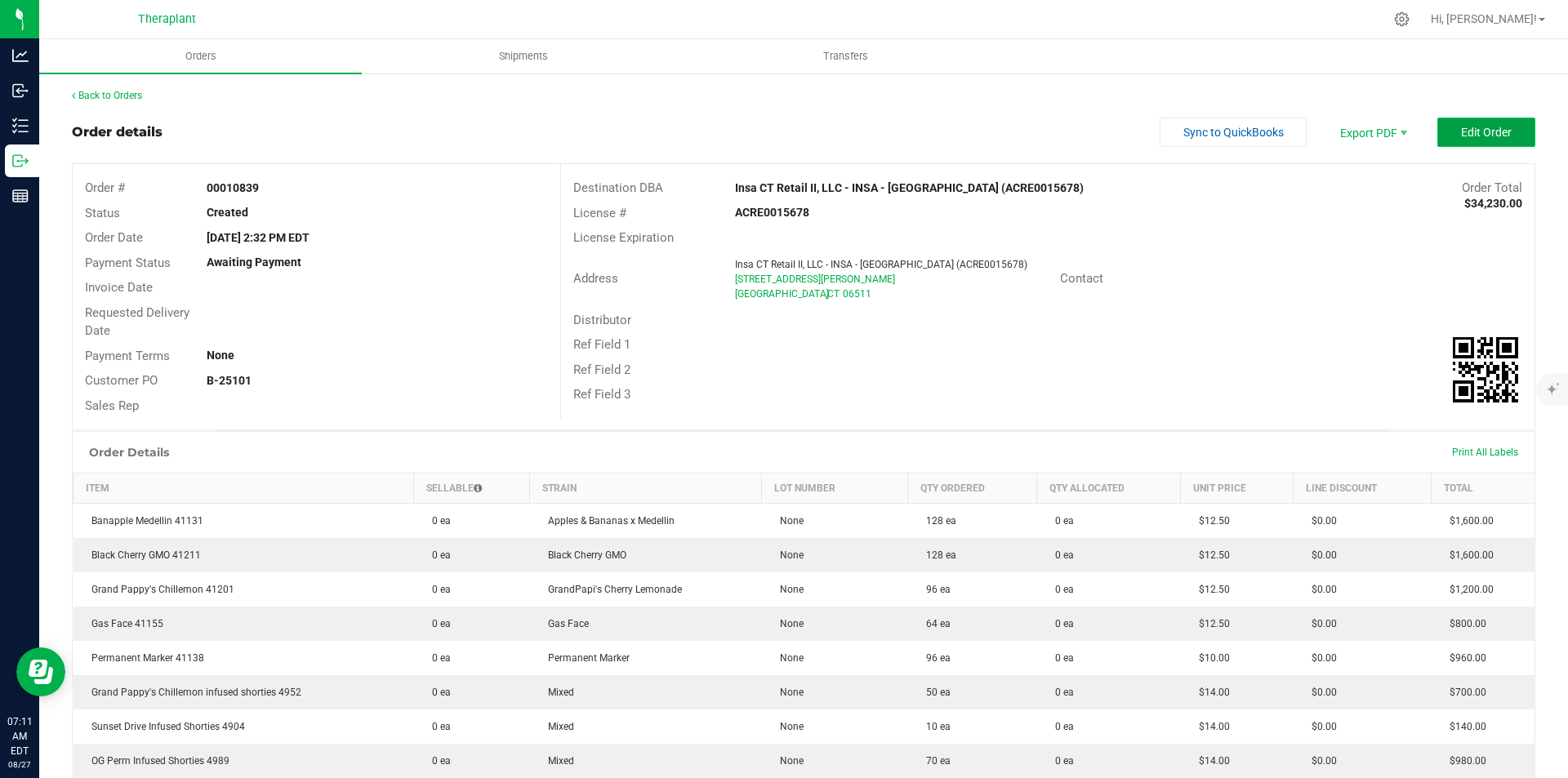
click at [1461, 133] on span "Edit Order" at bounding box center [1486, 132] width 51 height 13
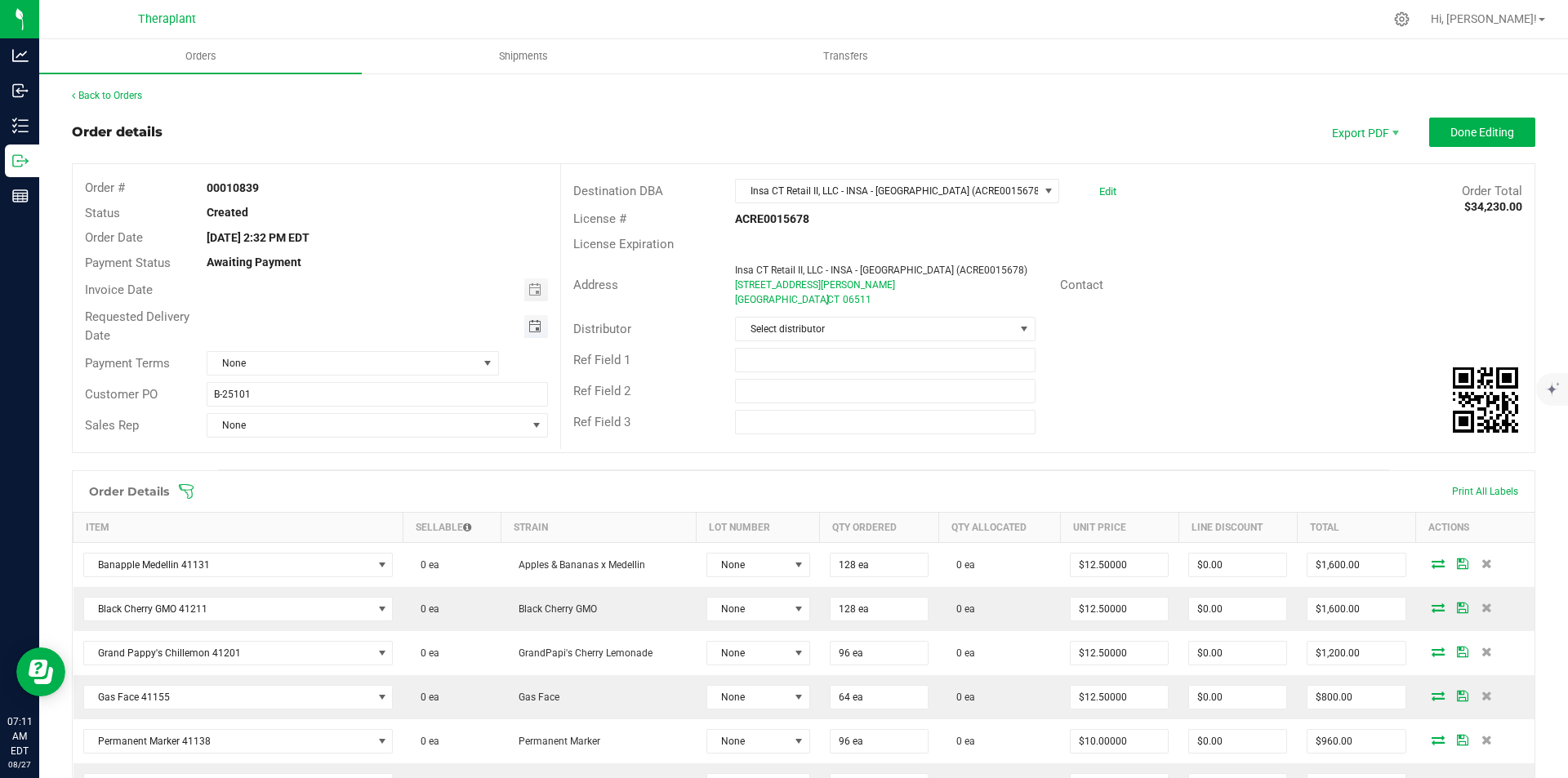
click at [528, 332] on span "Toggle calendar" at bounding box center [534, 327] width 13 height 13
click at [379, 508] on span "28" at bounding box center [375, 512] width 24 height 25
type input "[DATE]"
click at [1468, 127] on span "Done Editing" at bounding box center [1482, 132] width 64 height 13
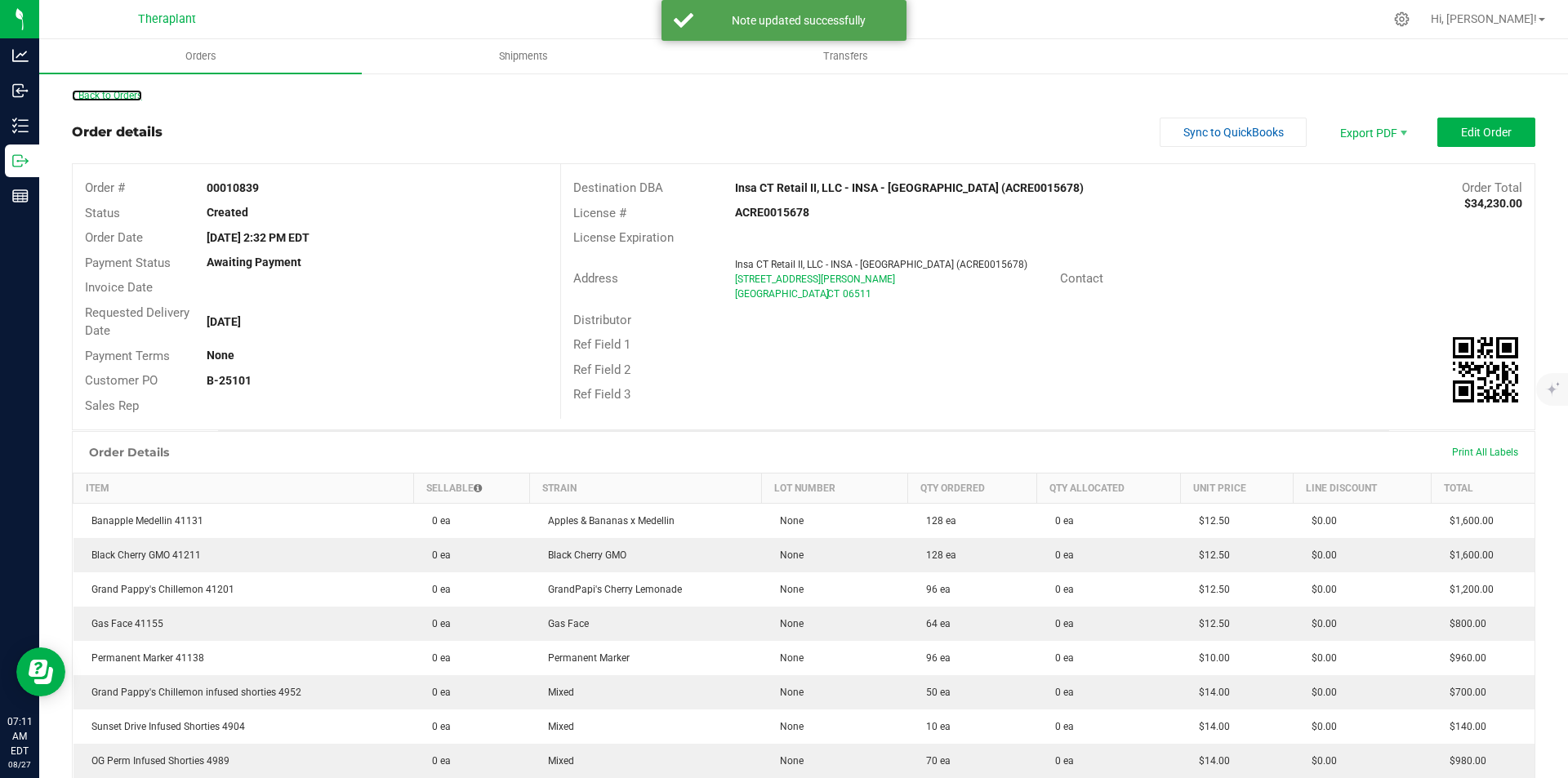
click at [113, 95] on link "Back to Orders" at bounding box center [107, 95] width 70 height 11
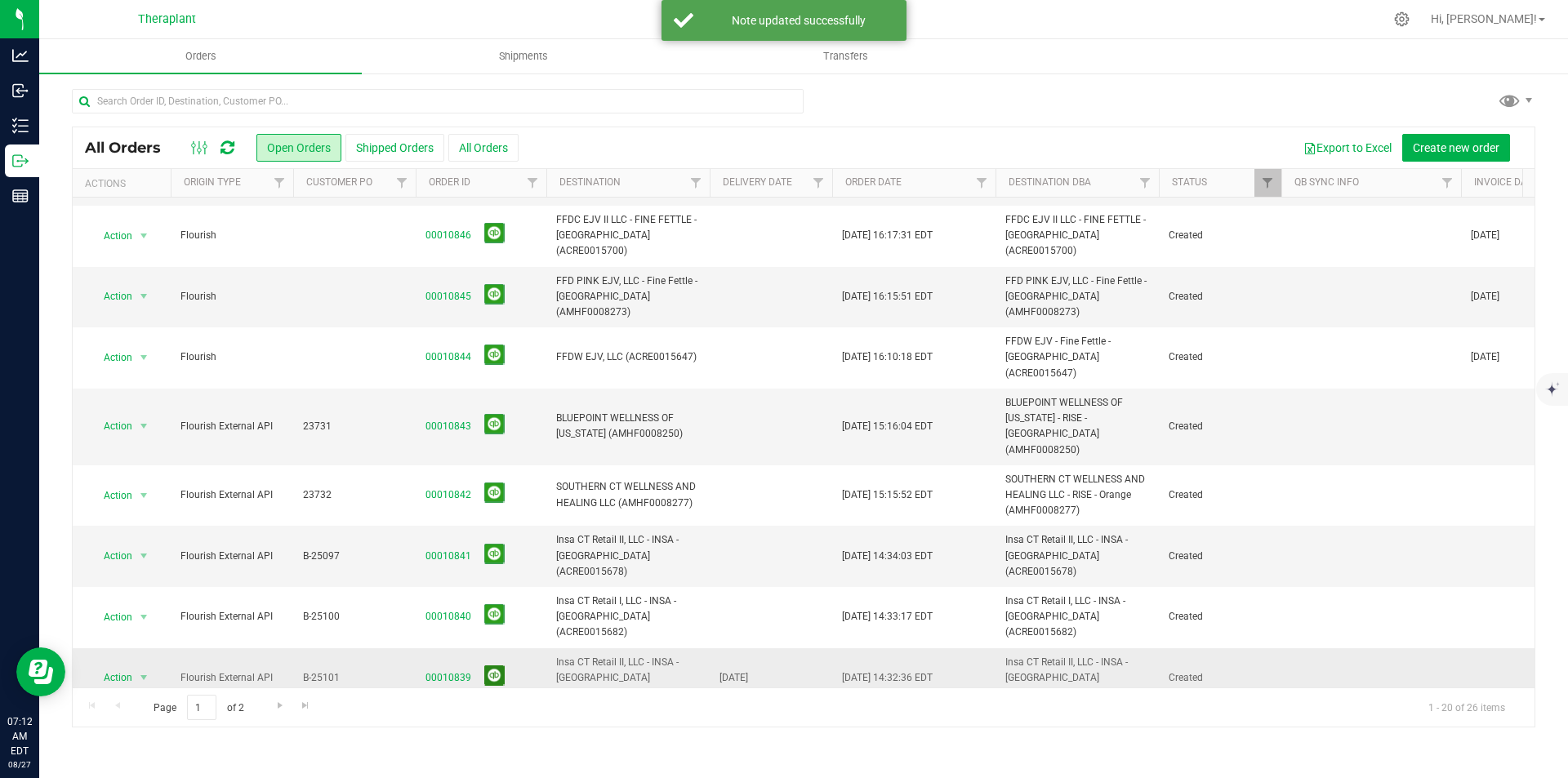
scroll to position [327, 0]
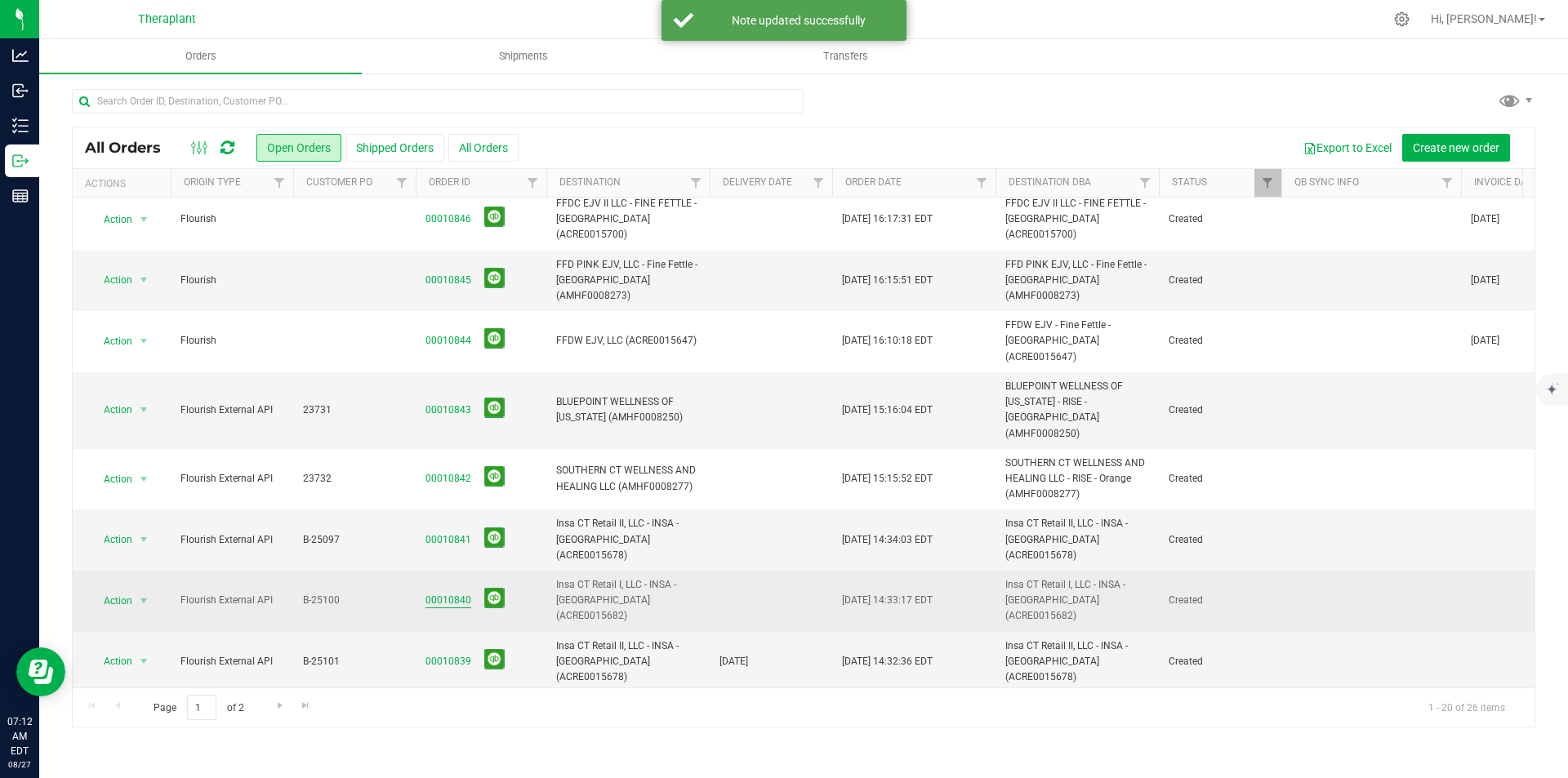
click at [442, 593] on link "00010840" at bounding box center [447, 600] width 45 height 16
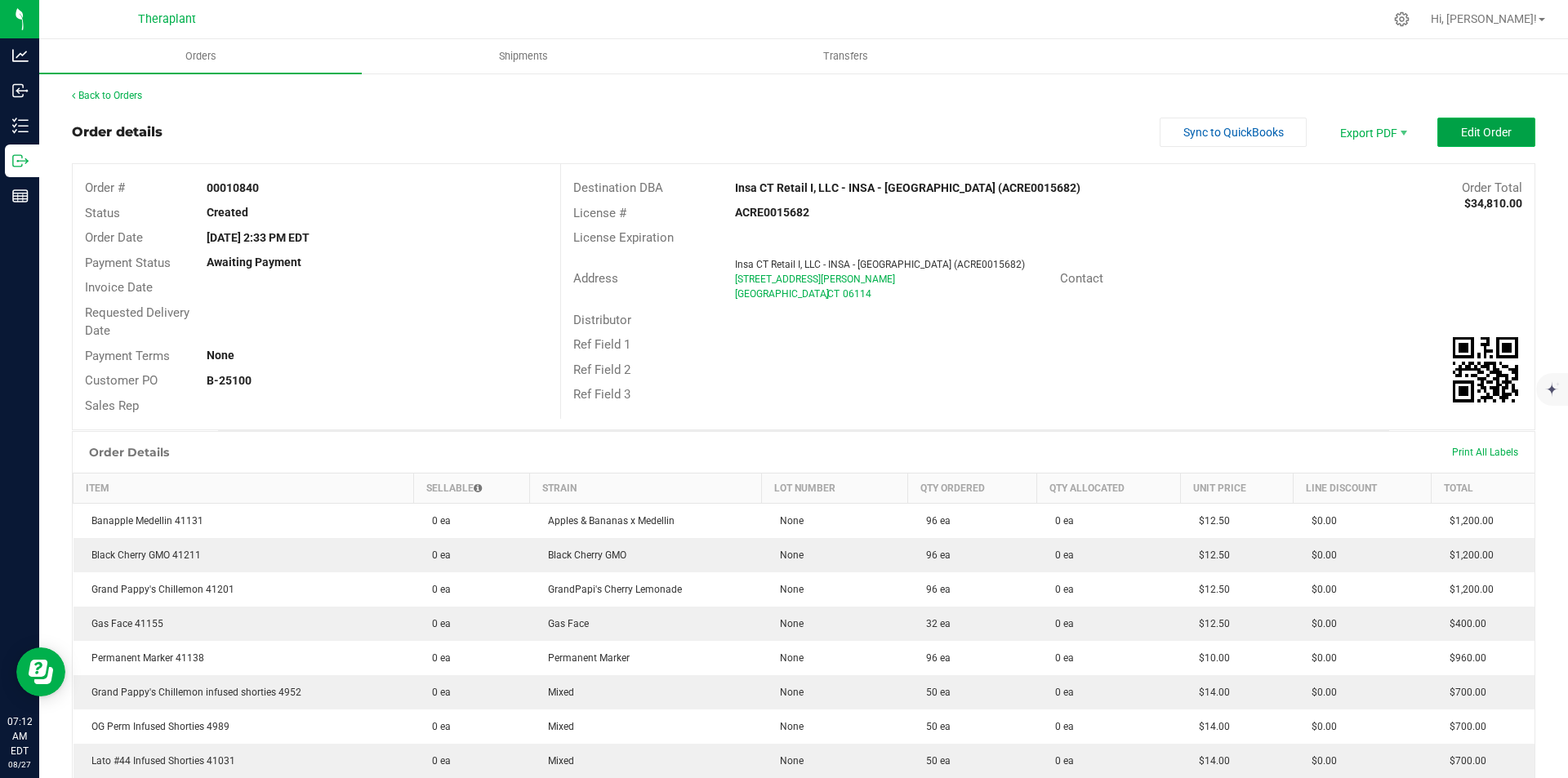
click at [1443, 145] on button "Edit Order" at bounding box center [1486, 132] width 98 height 30
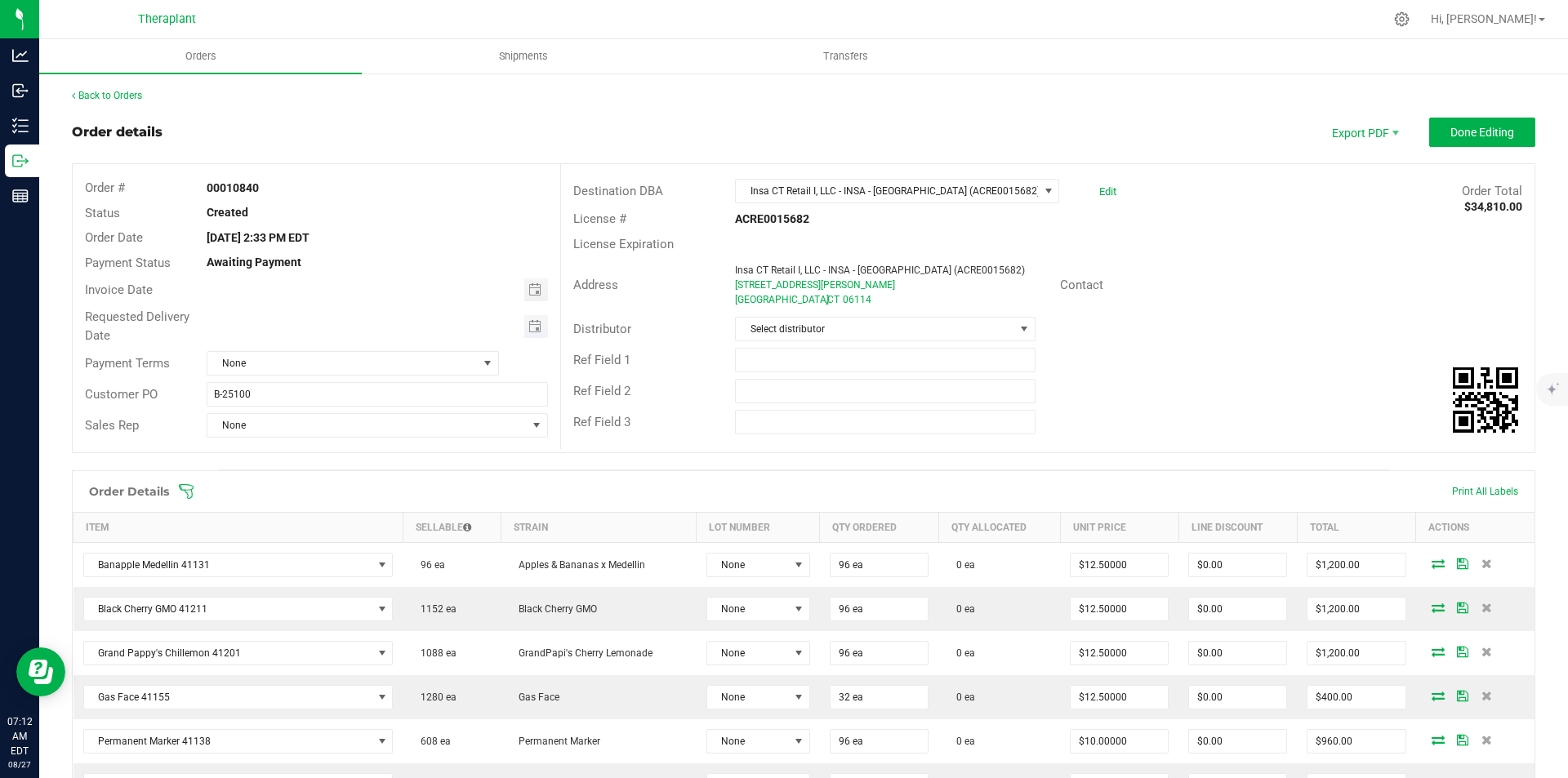
click at [540, 326] on span "Toggle calendar" at bounding box center [536, 326] width 24 height 23
click at [374, 508] on span "28" at bounding box center [375, 512] width 24 height 25
type input "[DATE]"
click at [1439, 121] on button "Done Editing" at bounding box center [1482, 132] width 107 height 30
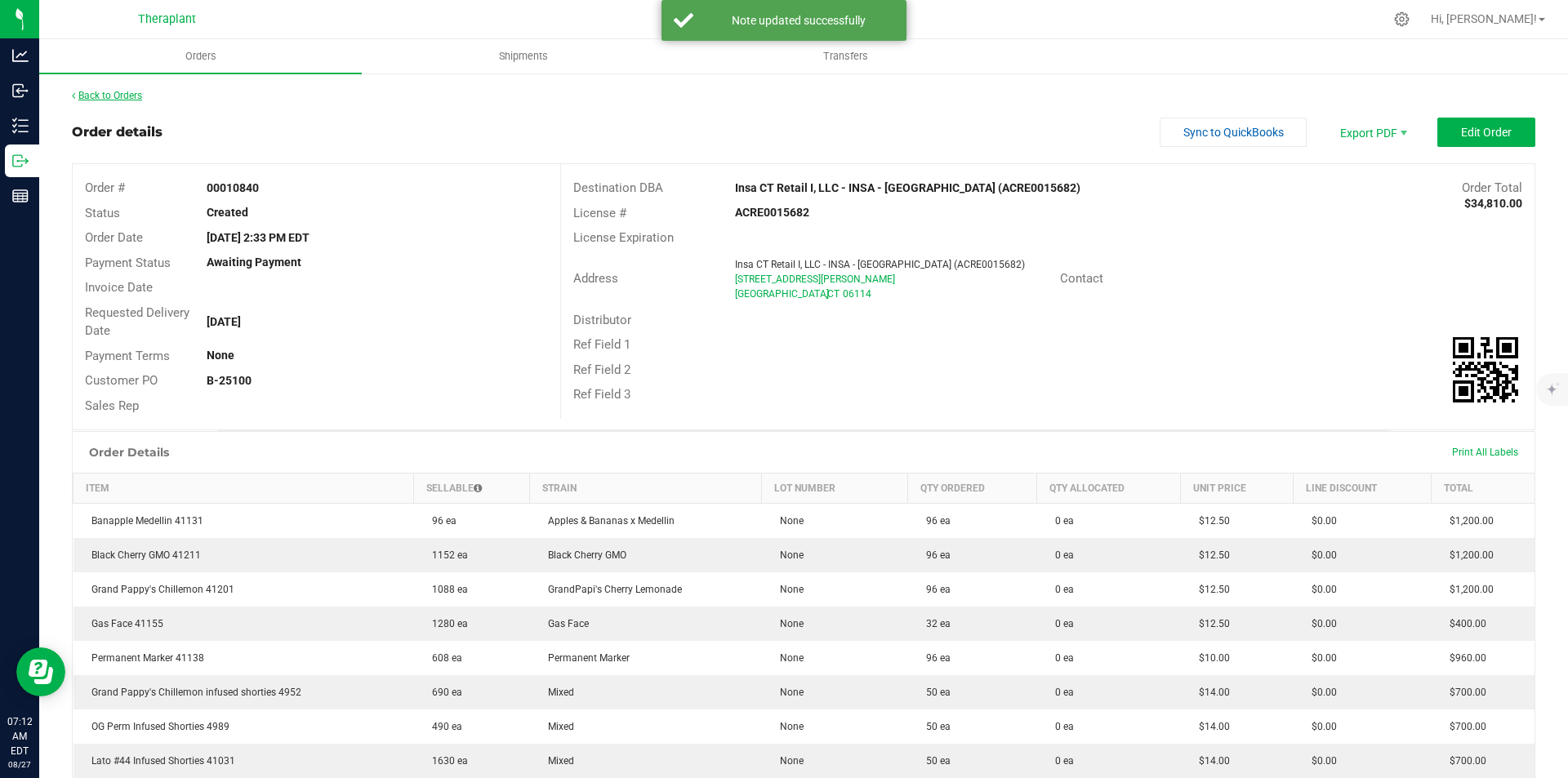
click at [119, 94] on link "Back to Orders" at bounding box center [107, 95] width 70 height 11
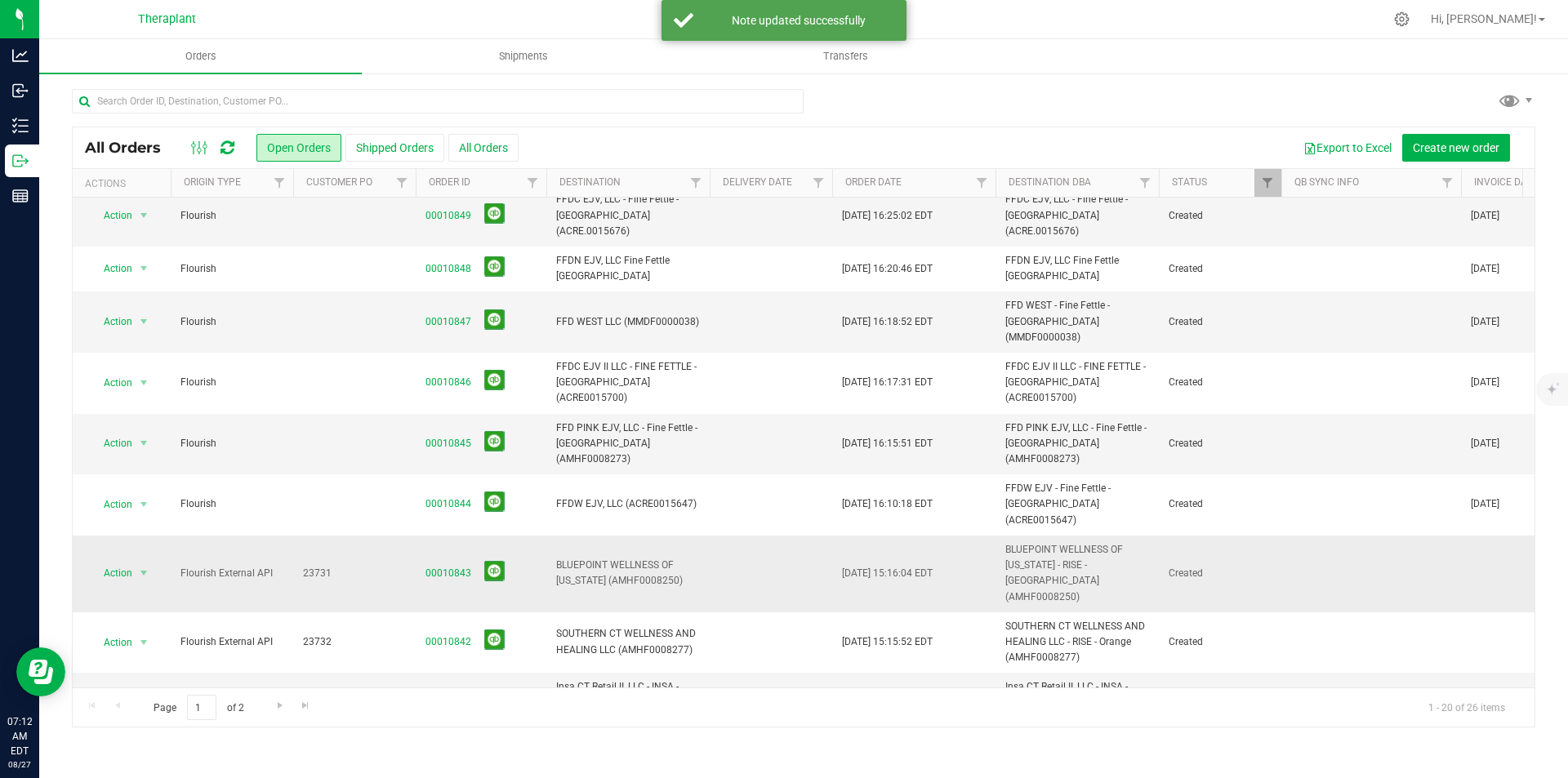
scroll to position [245, 0]
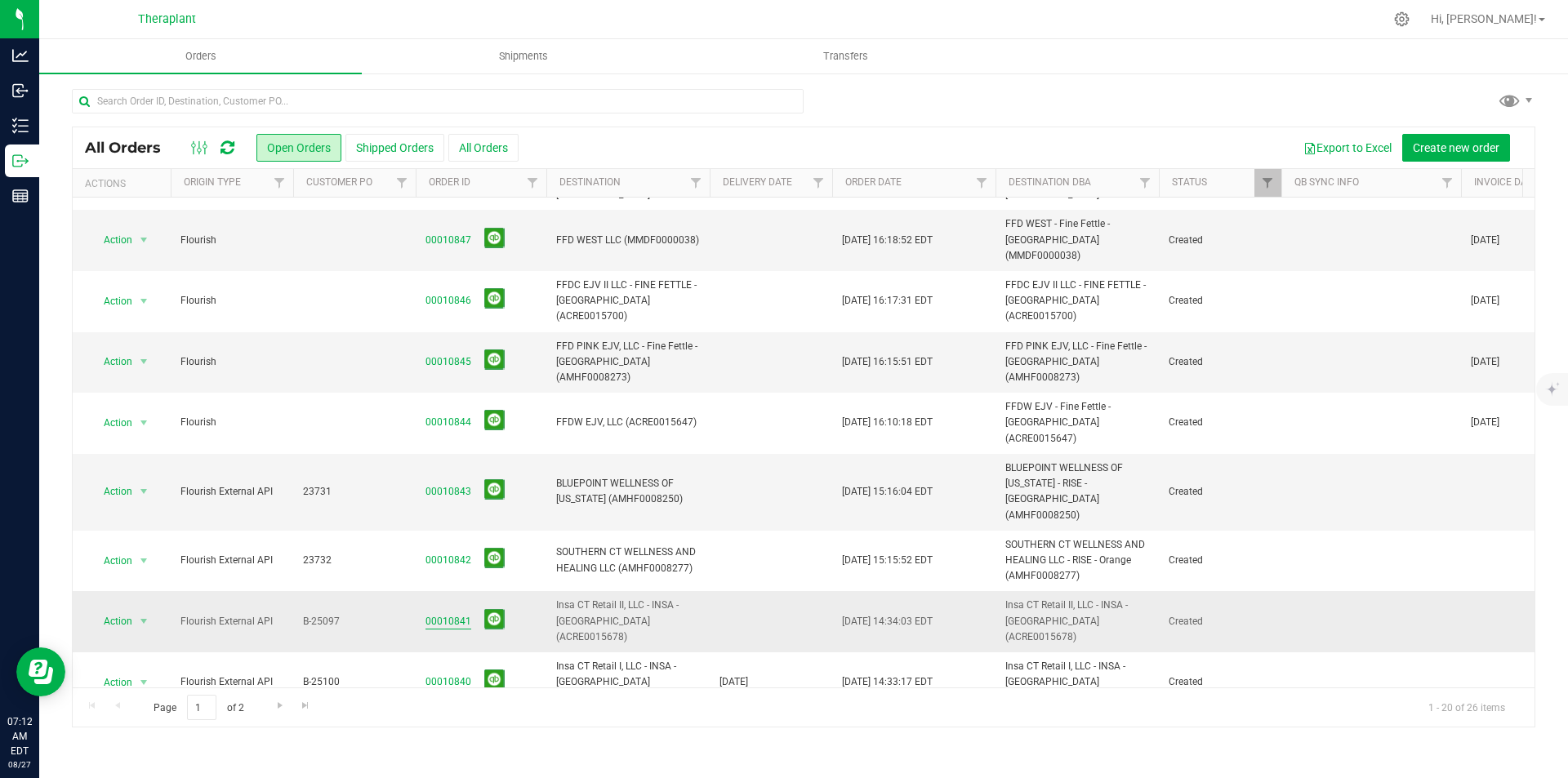
click at [461, 614] on link "00010841" at bounding box center [447, 621] width 45 height 16
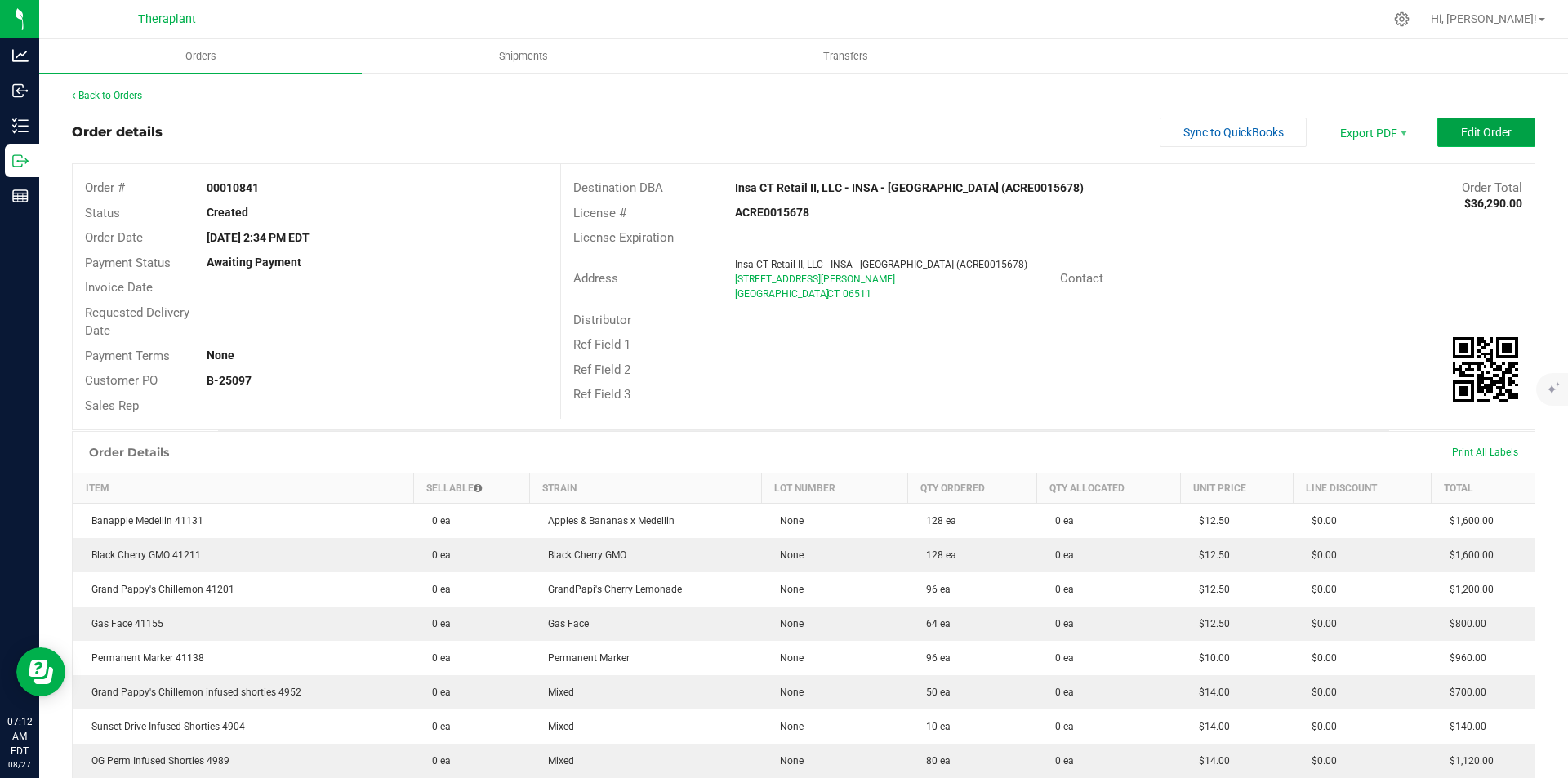
click at [1467, 132] on span "Edit Order" at bounding box center [1486, 132] width 51 height 13
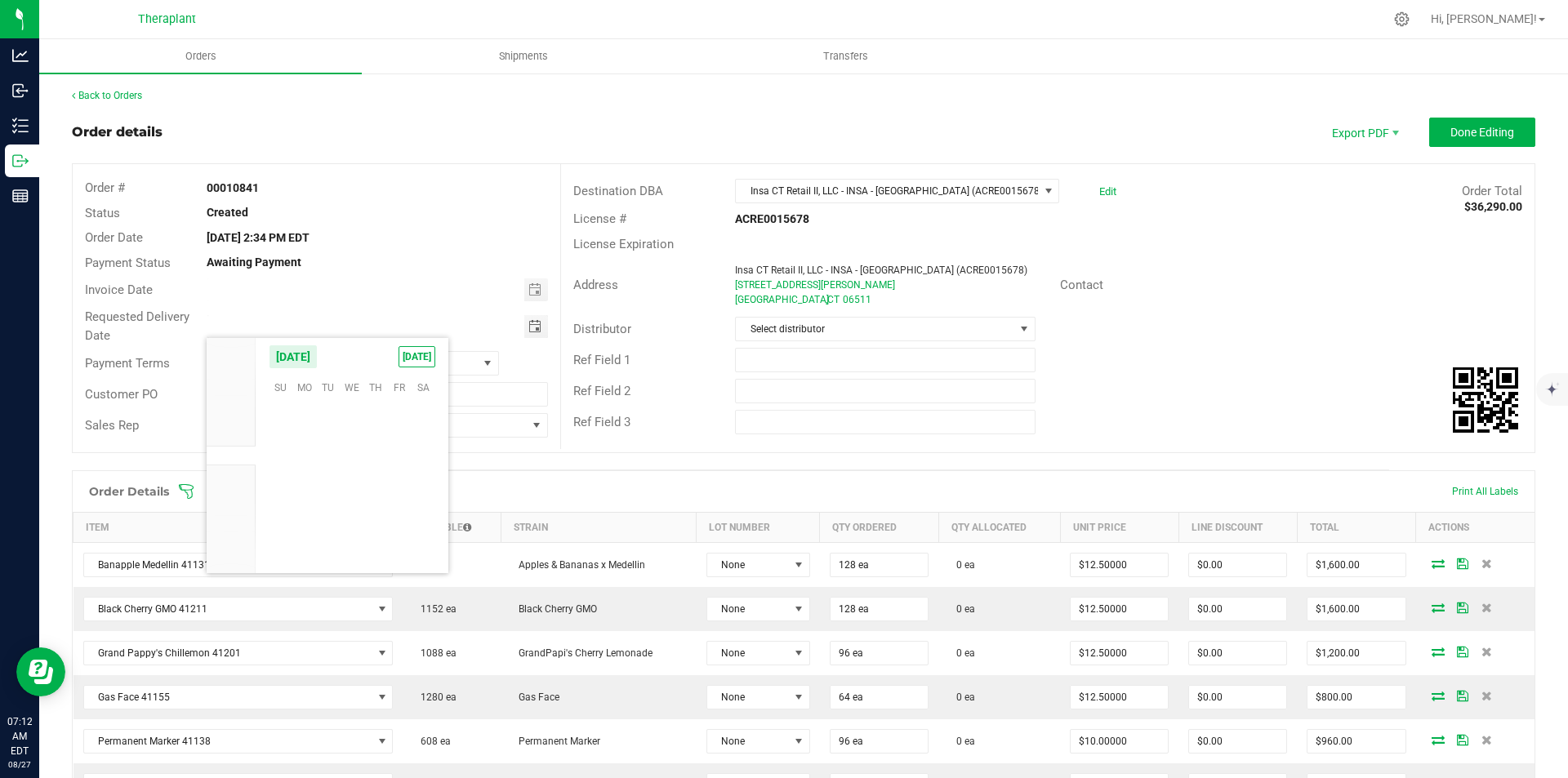
scroll to position [264672, 0]
click at [377, 514] on span "28" at bounding box center [375, 512] width 24 height 25
type input "[DATE]"
click at [1454, 129] on span "Done Editing" at bounding box center [1482, 132] width 64 height 13
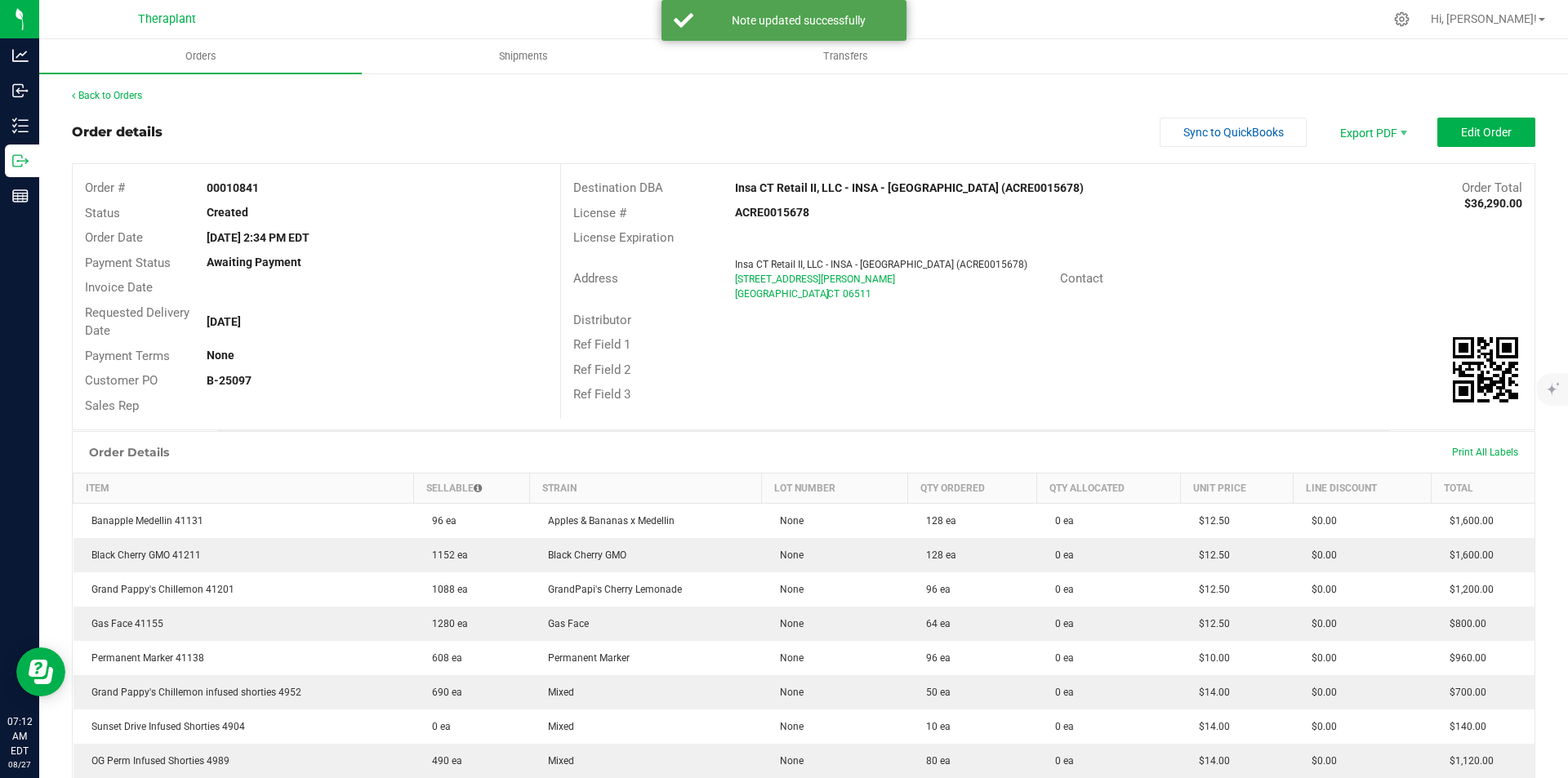
click at [107, 88] on div "Back to Orders" at bounding box center [804, 95] width 1463 height 15
click at [106, 94] on link "Back to Orders" at bounding box center [107, 95] width 70 height 11
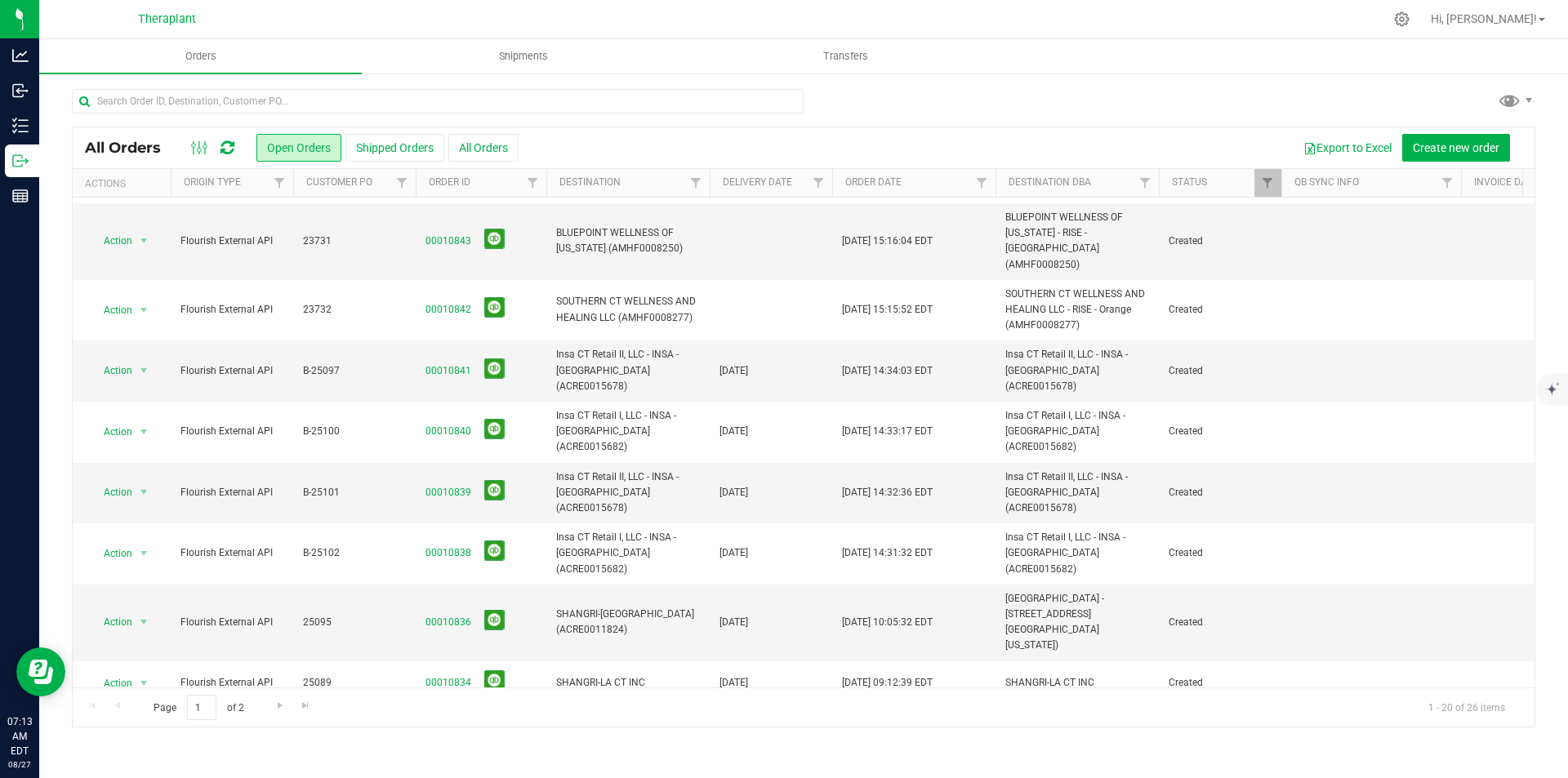
scroll to position [521, 0]
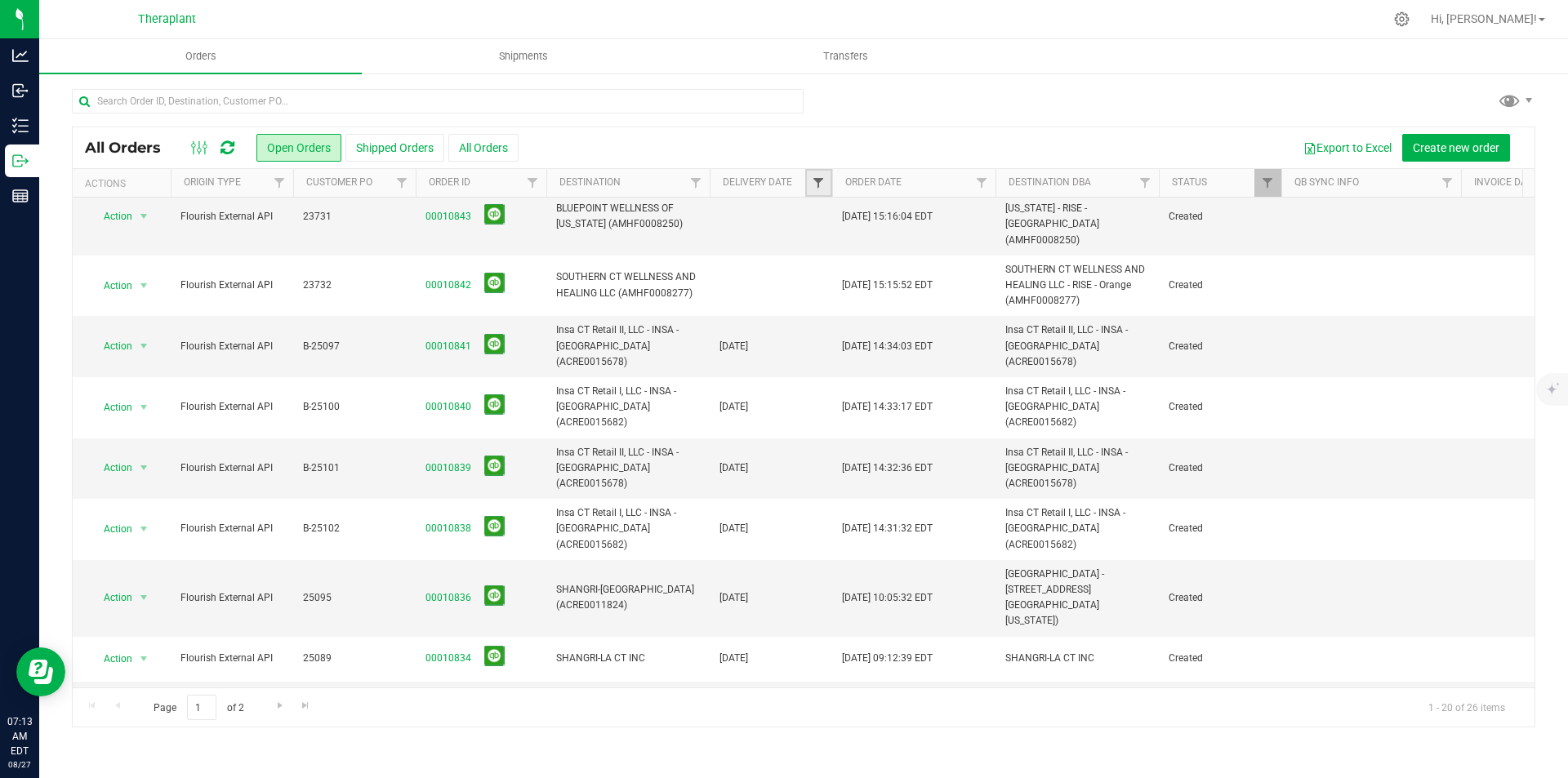
click at [818, 188] on span "Filter" at bounding box center [818, 182] width 13 height 13
click at [976, 277] on span "select" at bounding box center [970, 282] width 13 height 13
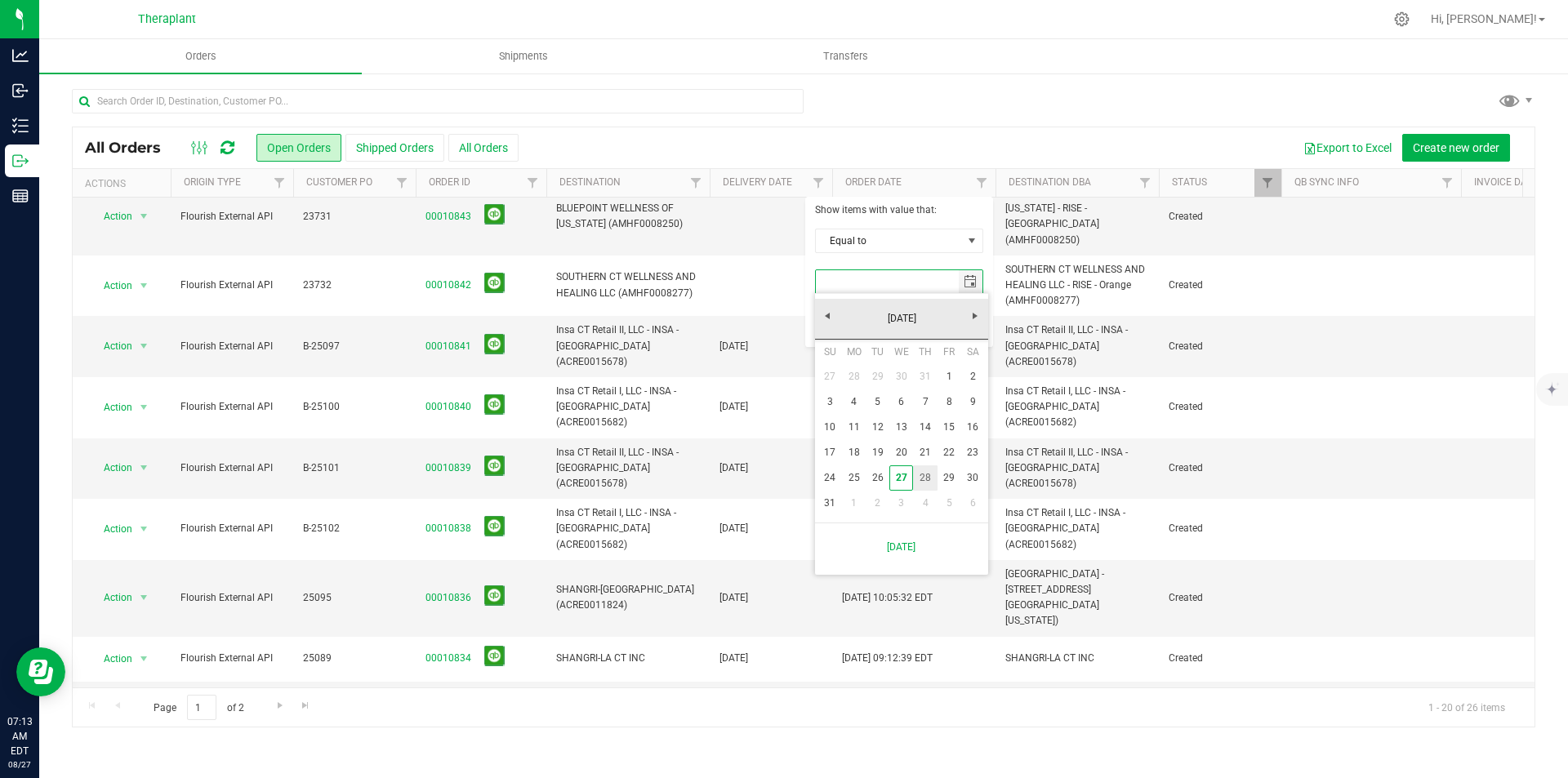
click at [926, 468] on link "28" at bounding box center [925, 478] width 24 height 25
type input "[DATE]"
click at [855, 319] on button "Filter" at bounding box center [854, 324] width 79 height 36
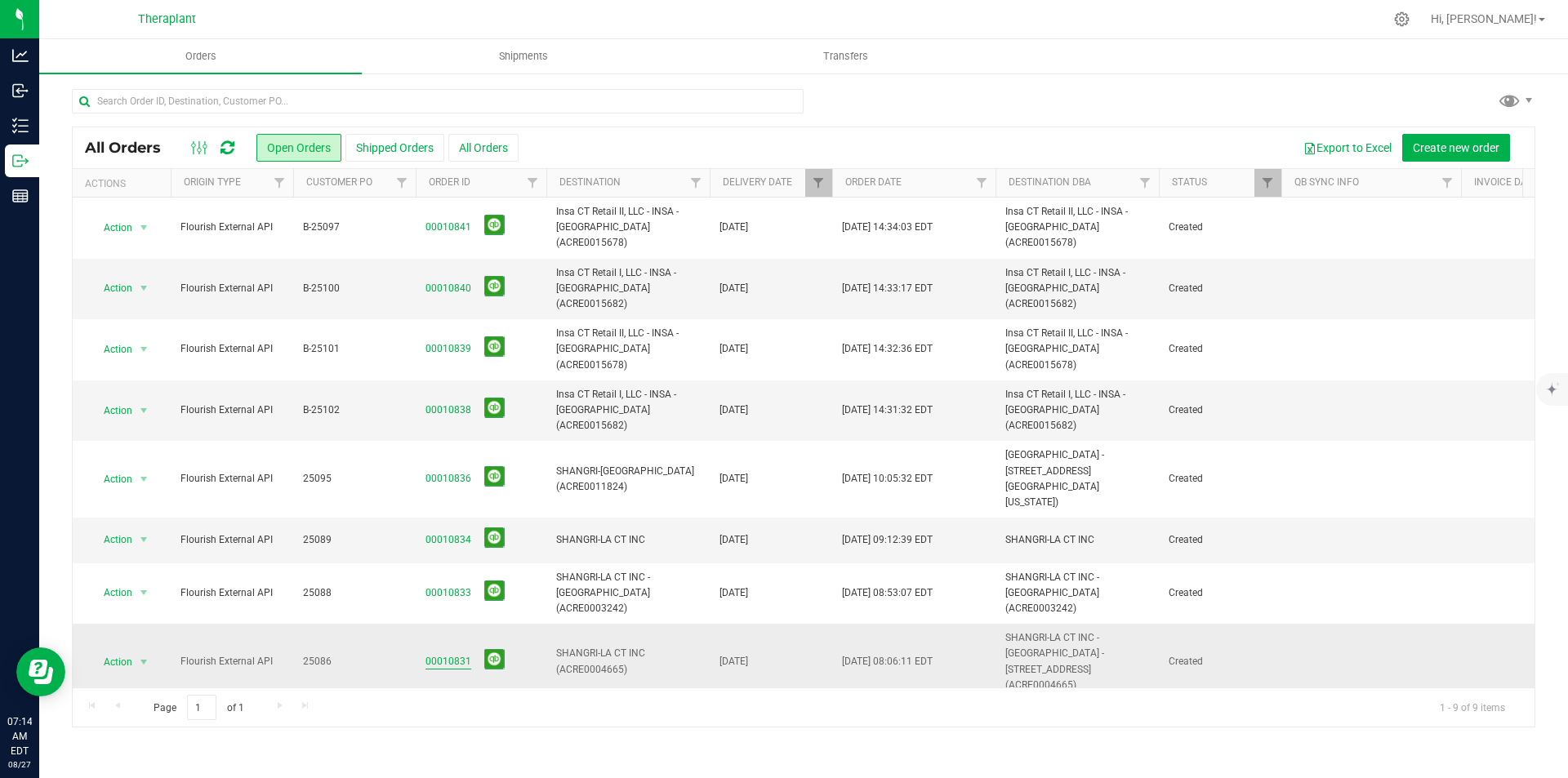
click at [443, 654] on link "00010831" at bounding box center [447, 661] width 45 height 16
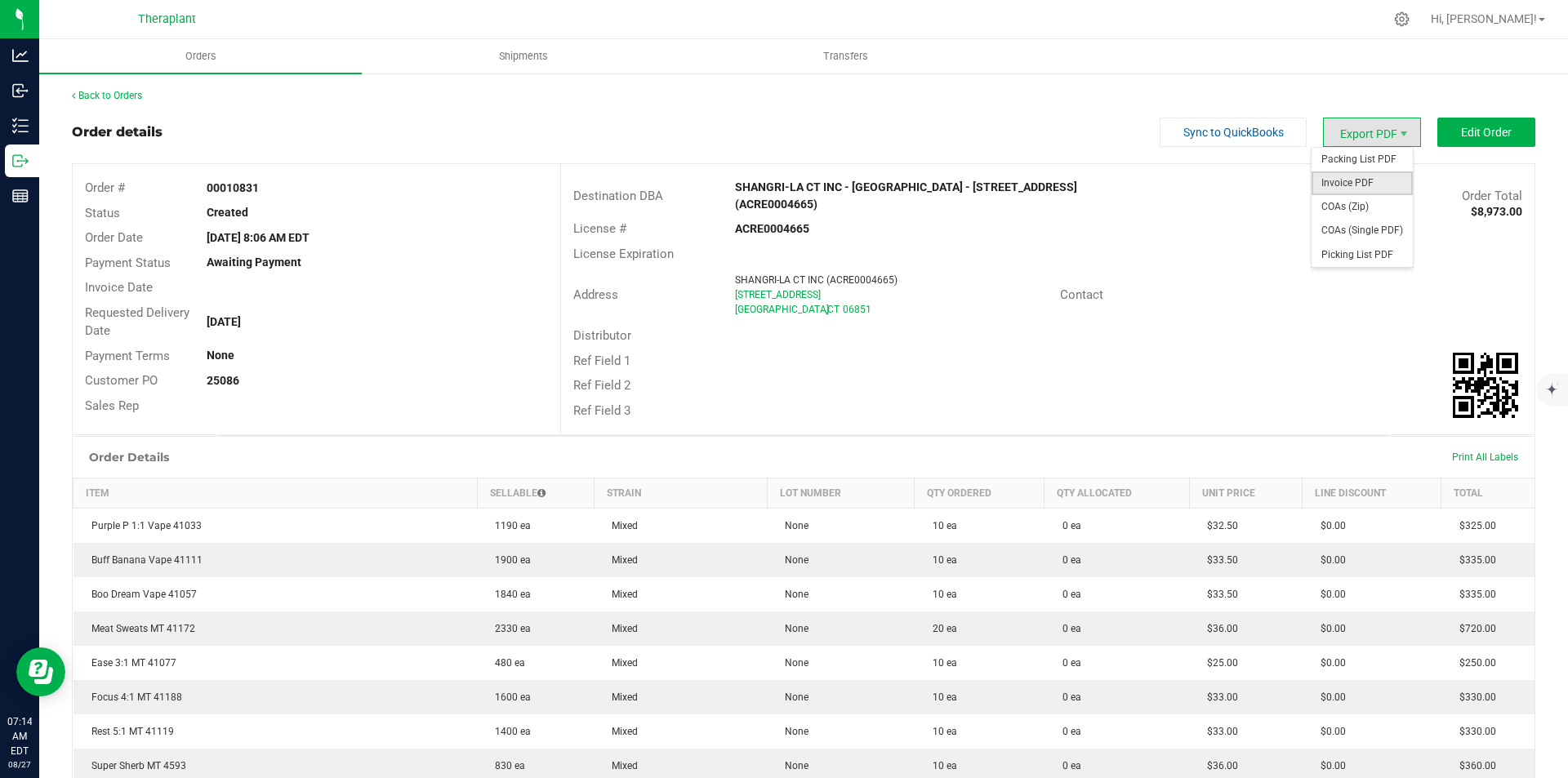
click at [1371, 178] on span "Invoice PDF" at bounding box center [1361, 183] width 101 height 24
click at [117, 92] on link "Back to Orders" at bounding box center [107, 95] width 70 height 11
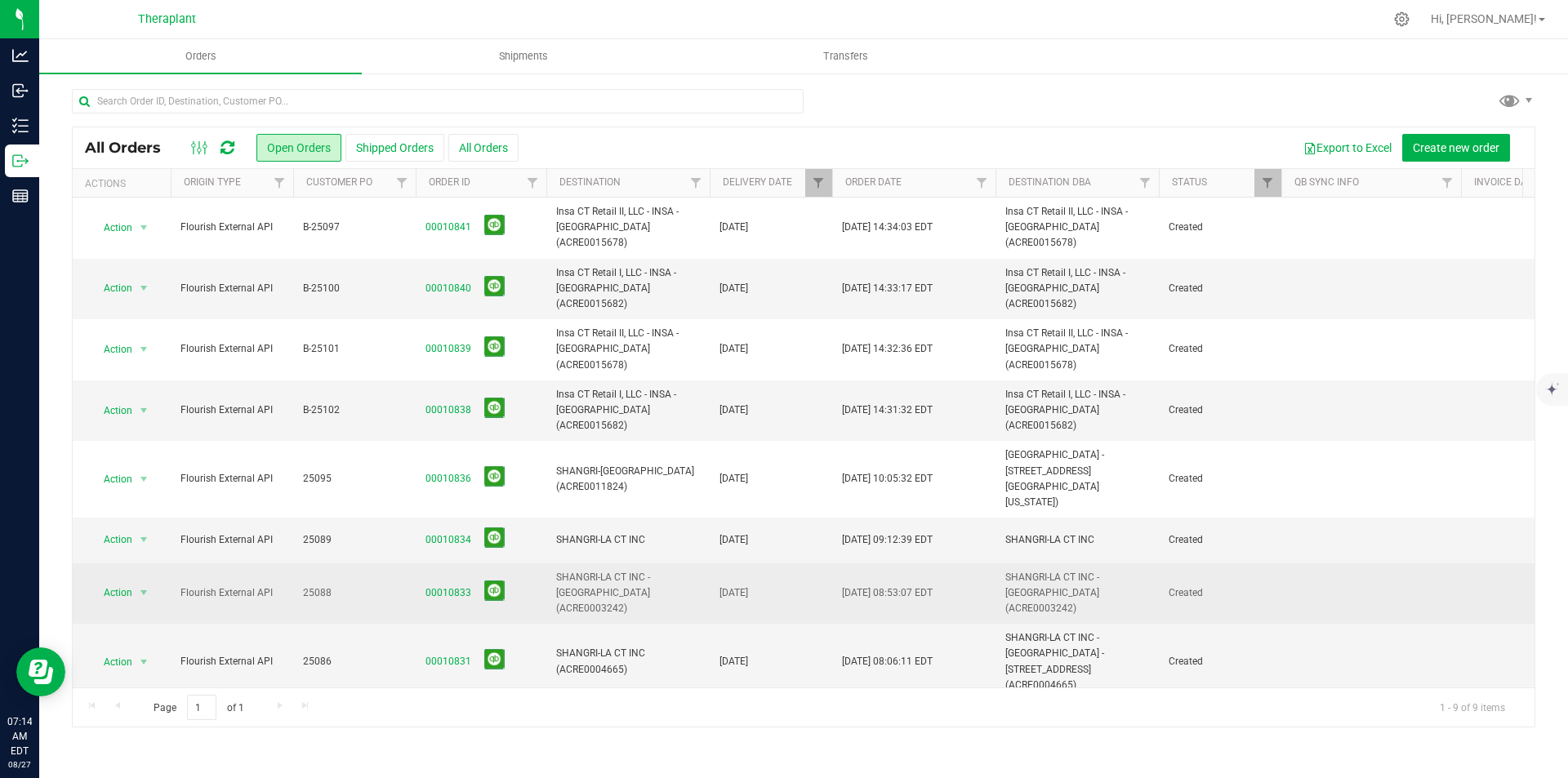
click at [459, 581] on span "00010833" at bounding box center [481, 593] width 111 height 25
click at [461, 585] on link "00010833" at bounding box center [447, 593] width 45 height 16
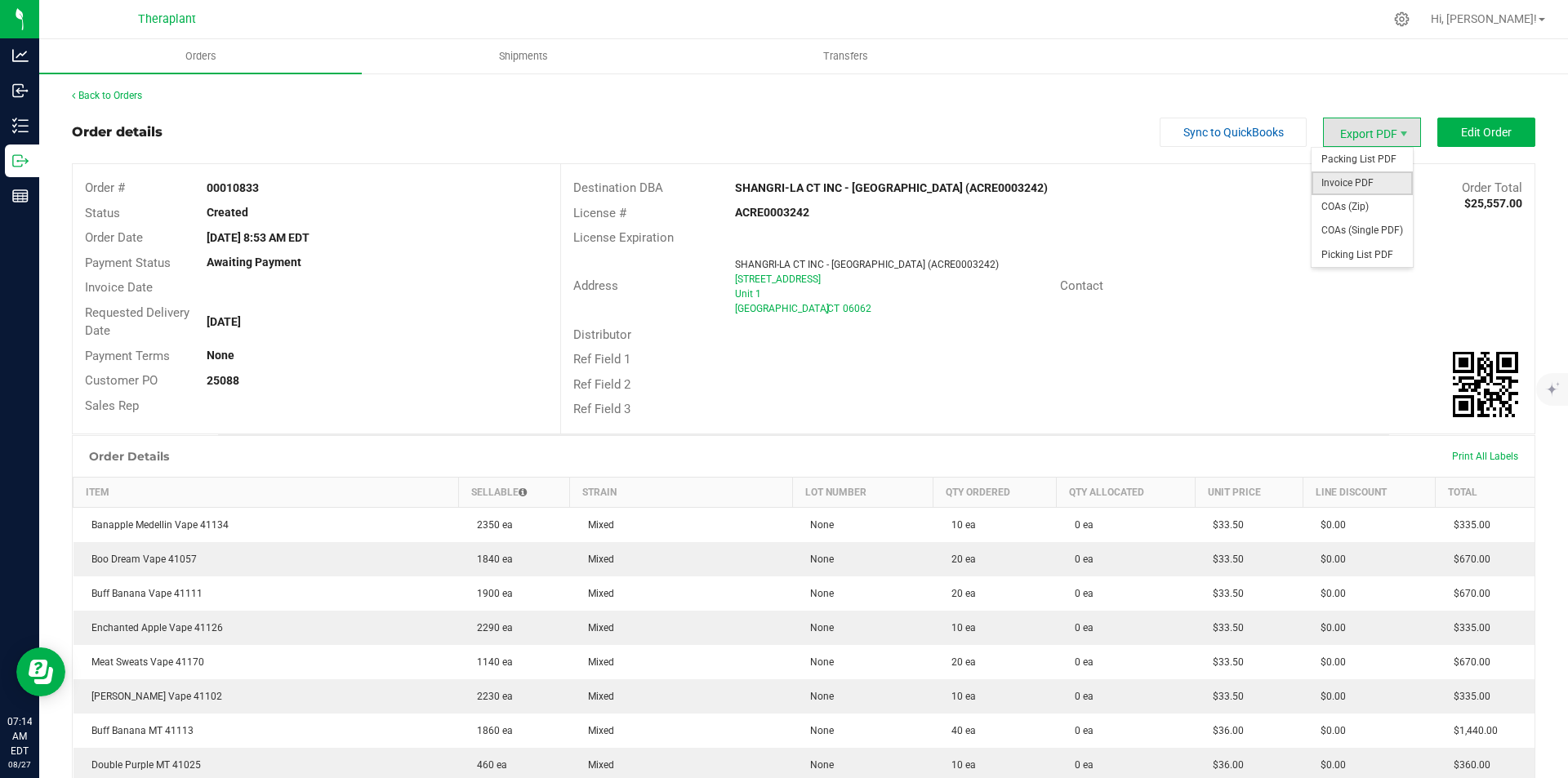
click at [1361, 179] on span "Invoice PDF" at bounding box center [1361, 183] width 101 height 24
click at [104, 91] on link "Back to Orders" at bounding box center [107, 95] width 70 height 11
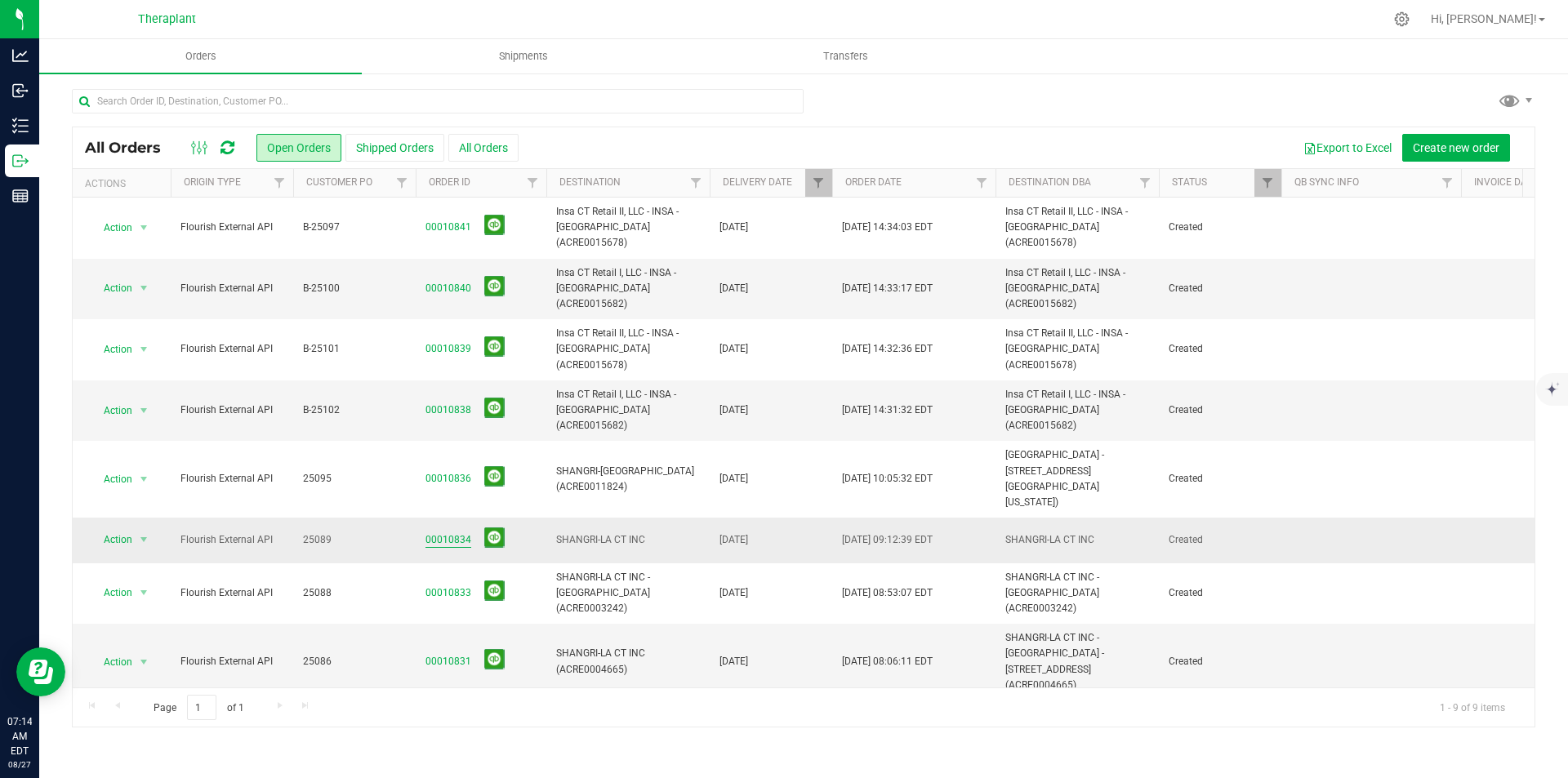
click at [440, 533] on link "00010834" at bounding box center [447, 540] width 45 height 16
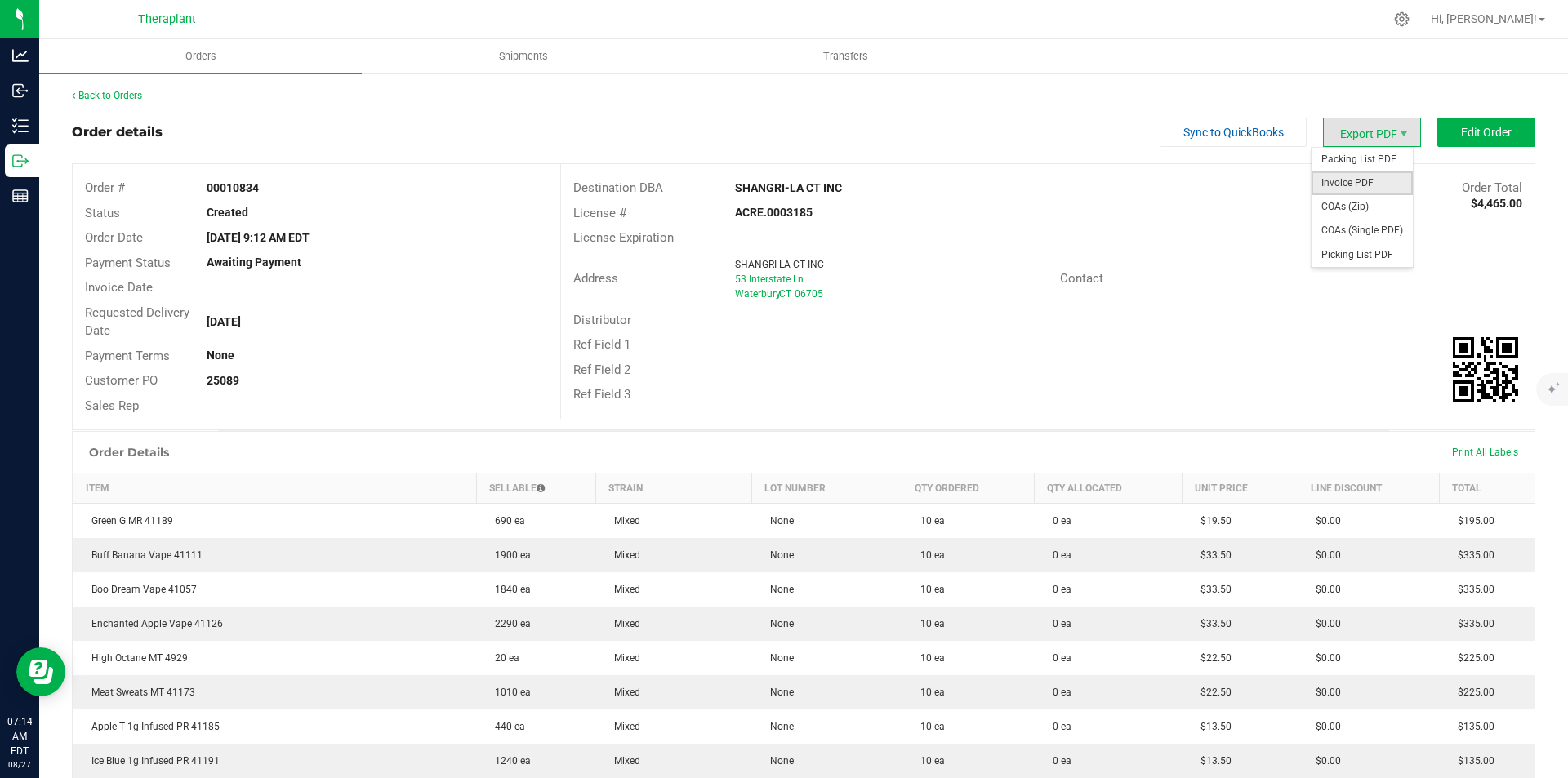
click at [1356, 181] on span "Invoice PDF" at bounding box center [1361, 183] width 101 height 24
click at [114, 102] on div "Back to Orders" at bounding box center [804, 95] width 1463 height 15
click at [110, 94] on link "Back to Orders" at bounding box center [107, 95] width 70 height 11
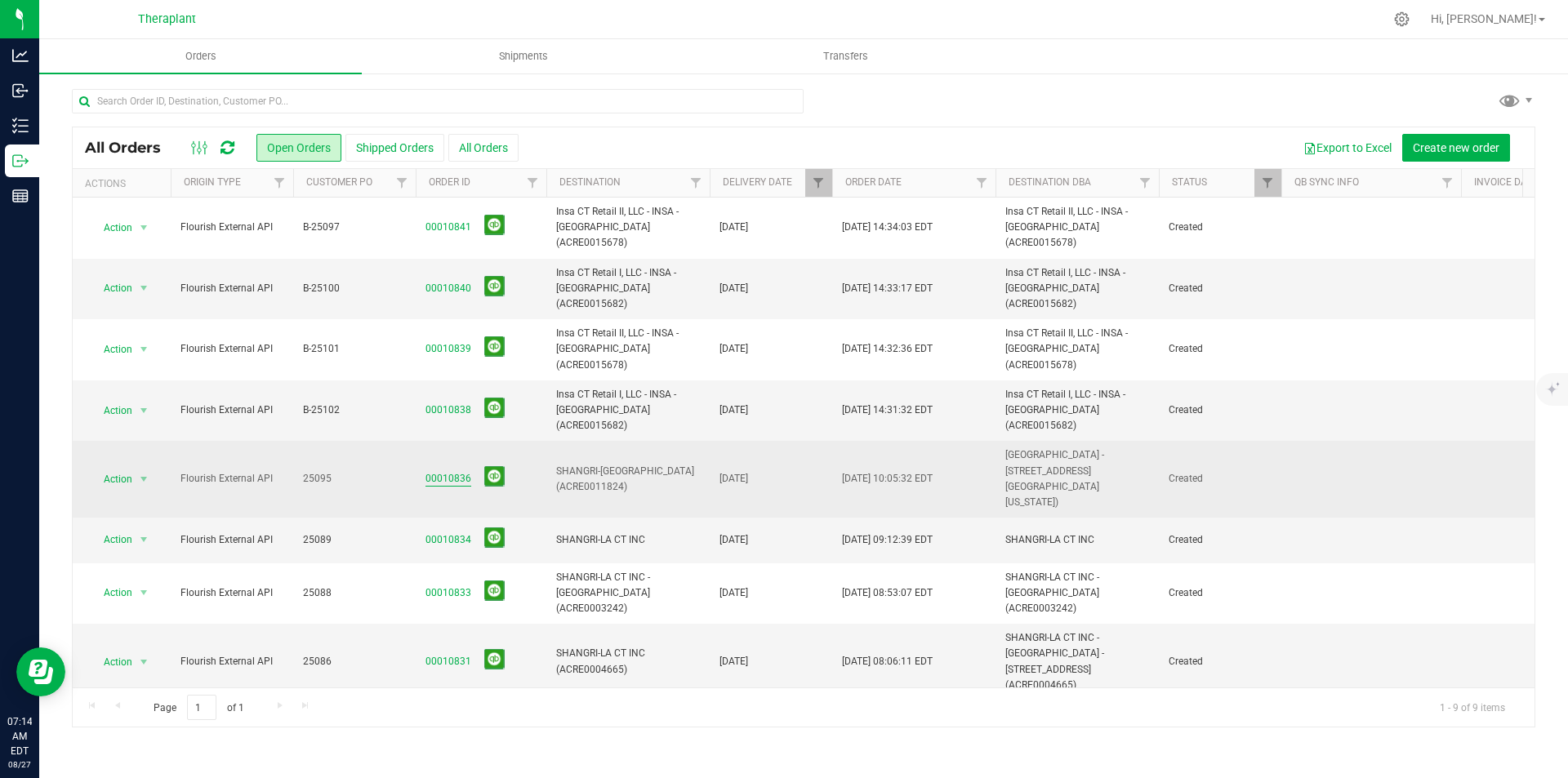
click at [448, 471] on link "00010836" at bounding box center [447, 479] width 45 height 16
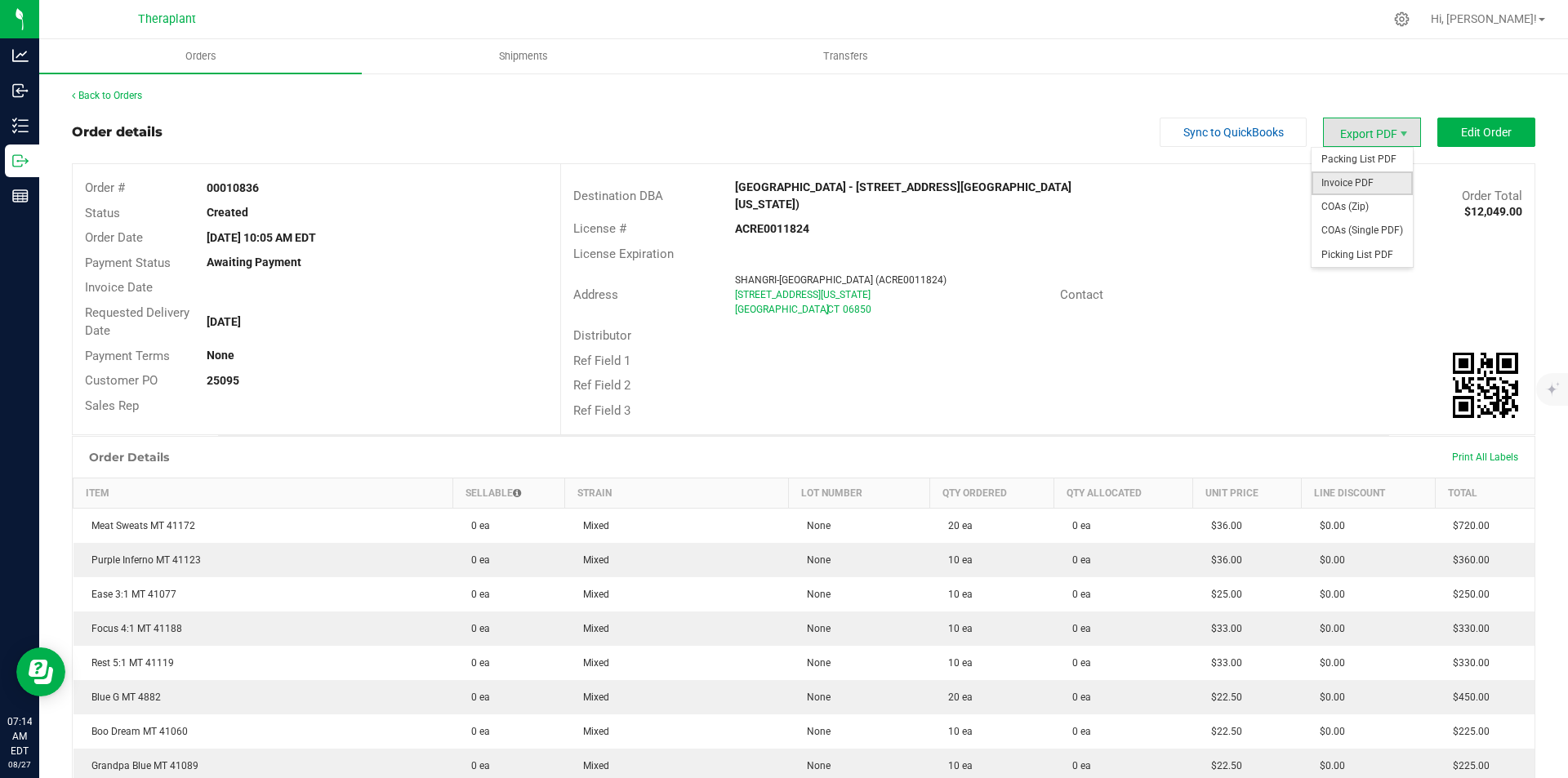
click at [1365, 183] on span "Invoice PDF" at bounding box center [1361, 183] width 101 height 24
click at [122, 93] on link "Back to Orders" at bounding box center [107, 95] width 70 height 11
